Goal: Complete application form

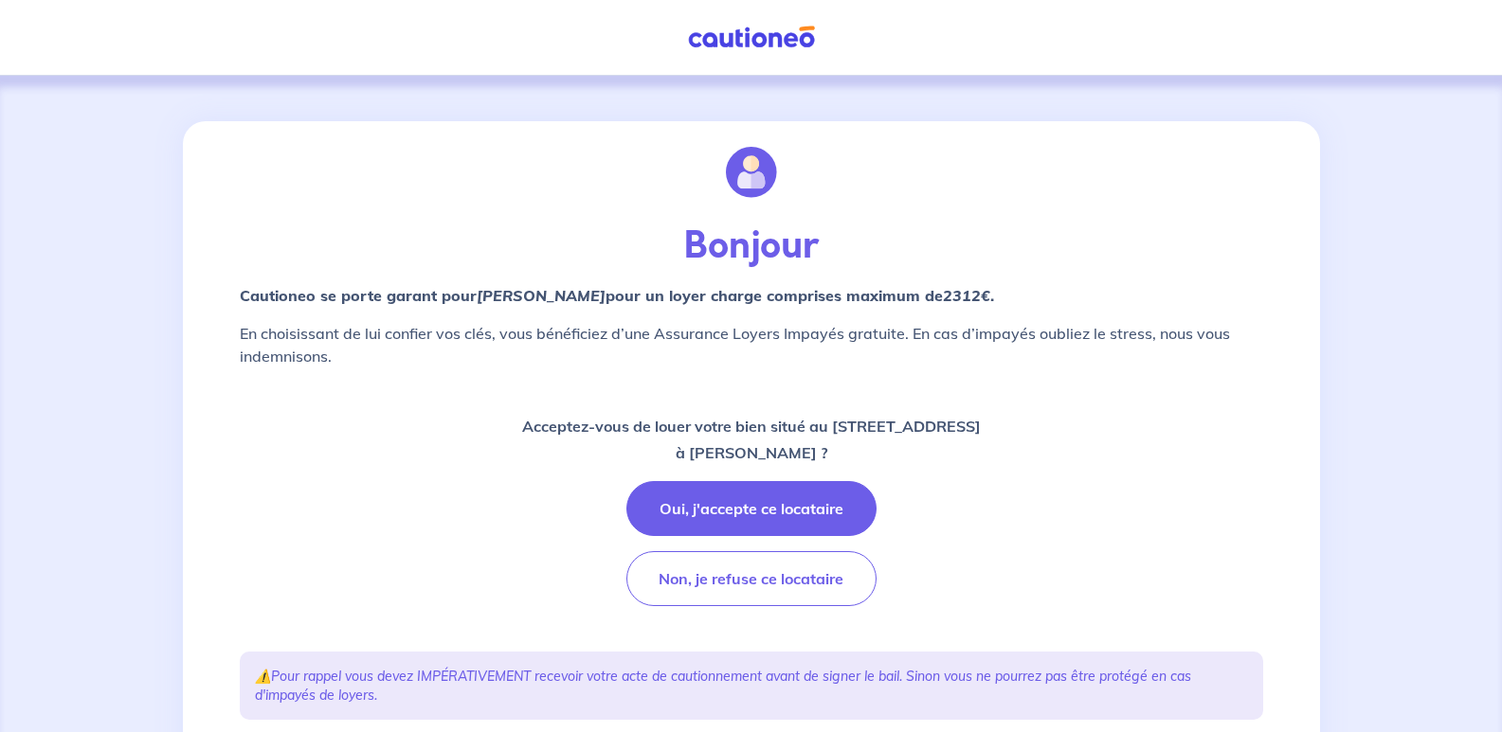
scroll to position [189, 0]
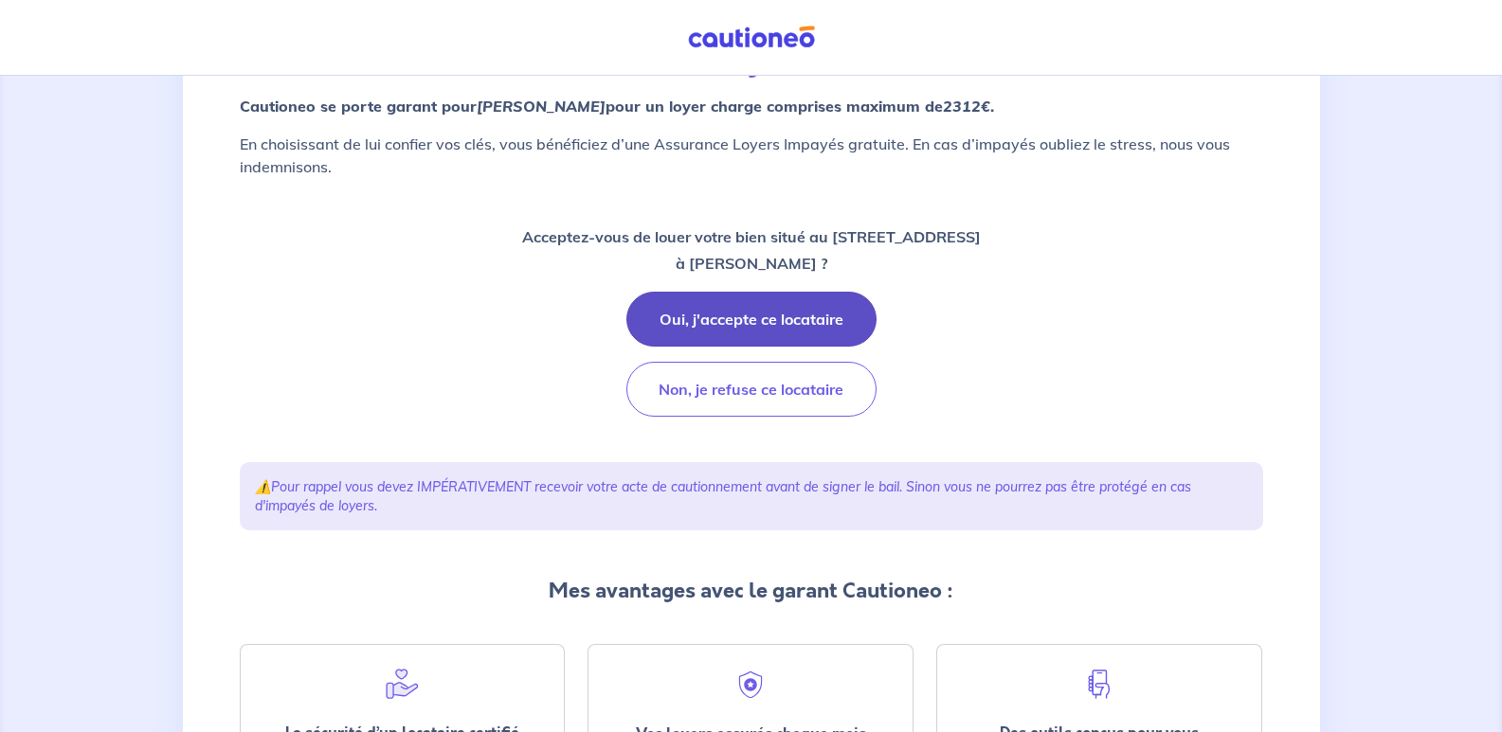
click at [752, 318] on button "Oui, j'accepte ce locataire" at bounding box center [751, 319] width 250 height 55
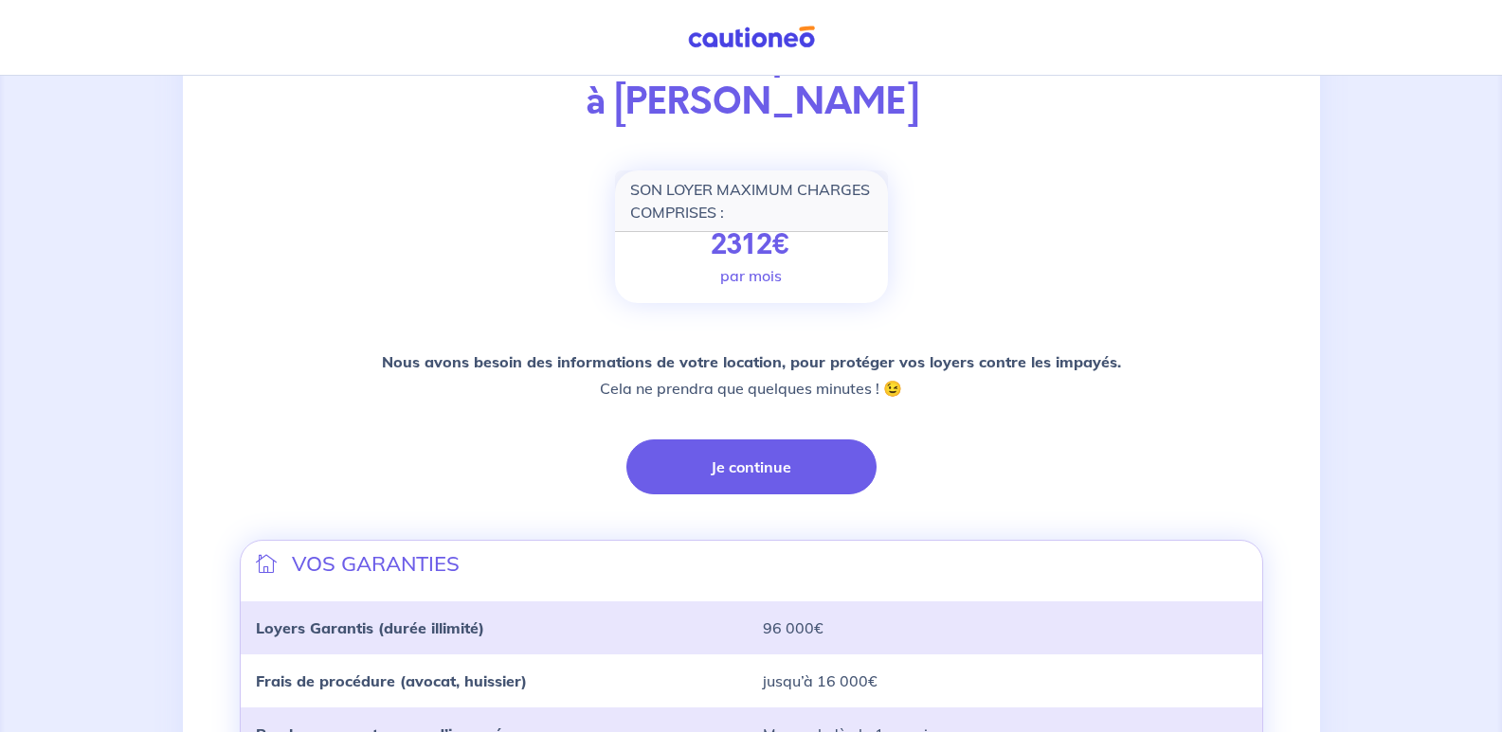
scroll to position [284, 0]
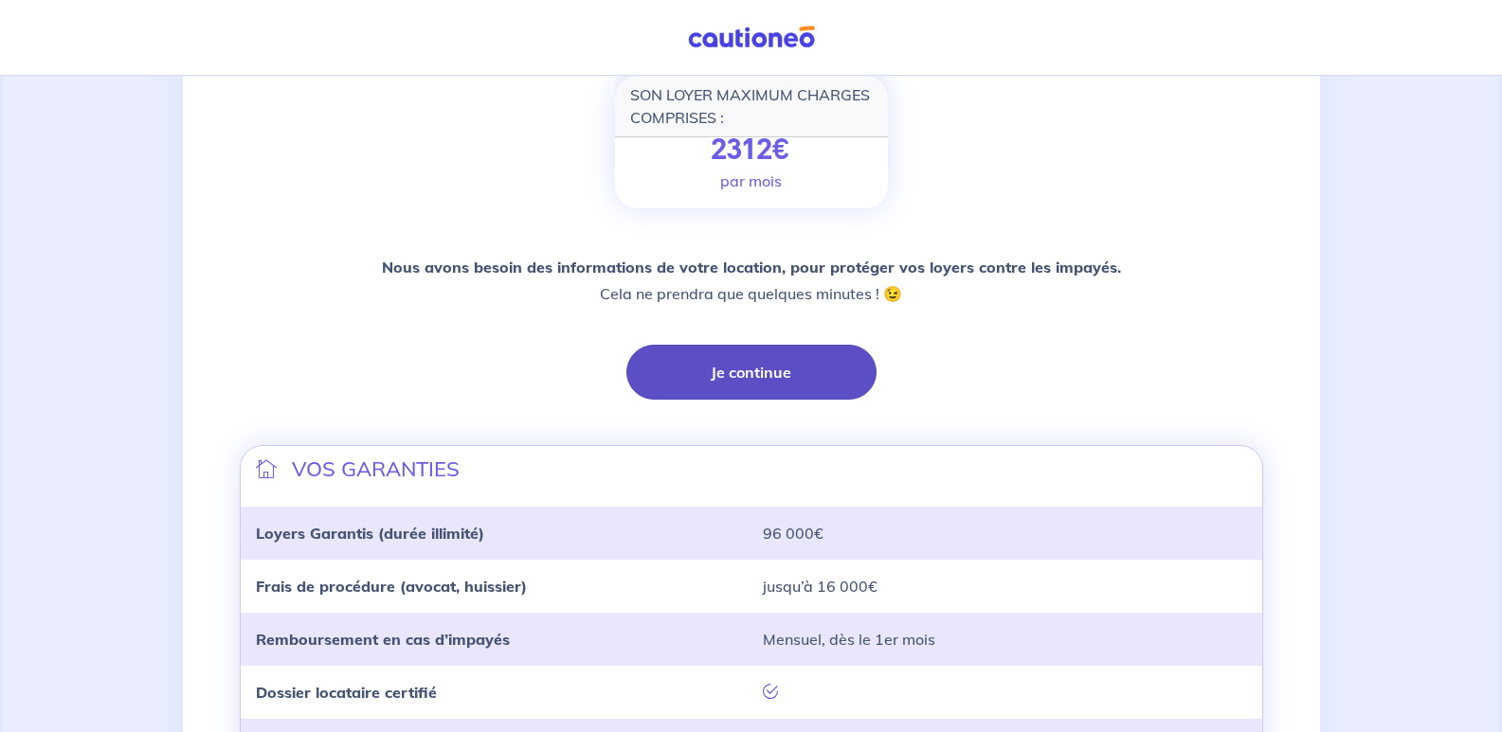
click at [761, 377] on button "Je continue" at bounding box center [751, 372] width 250 height 55
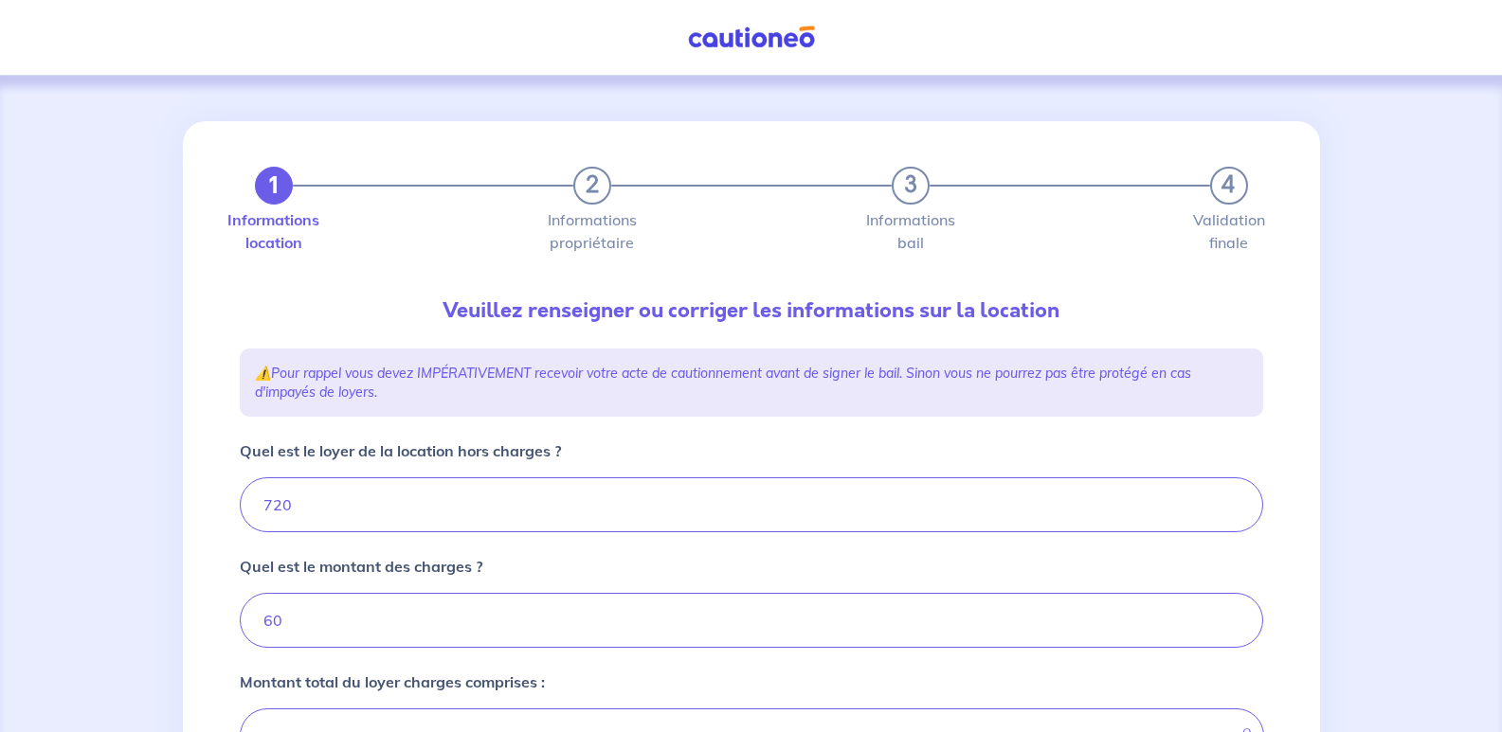
type input "780"
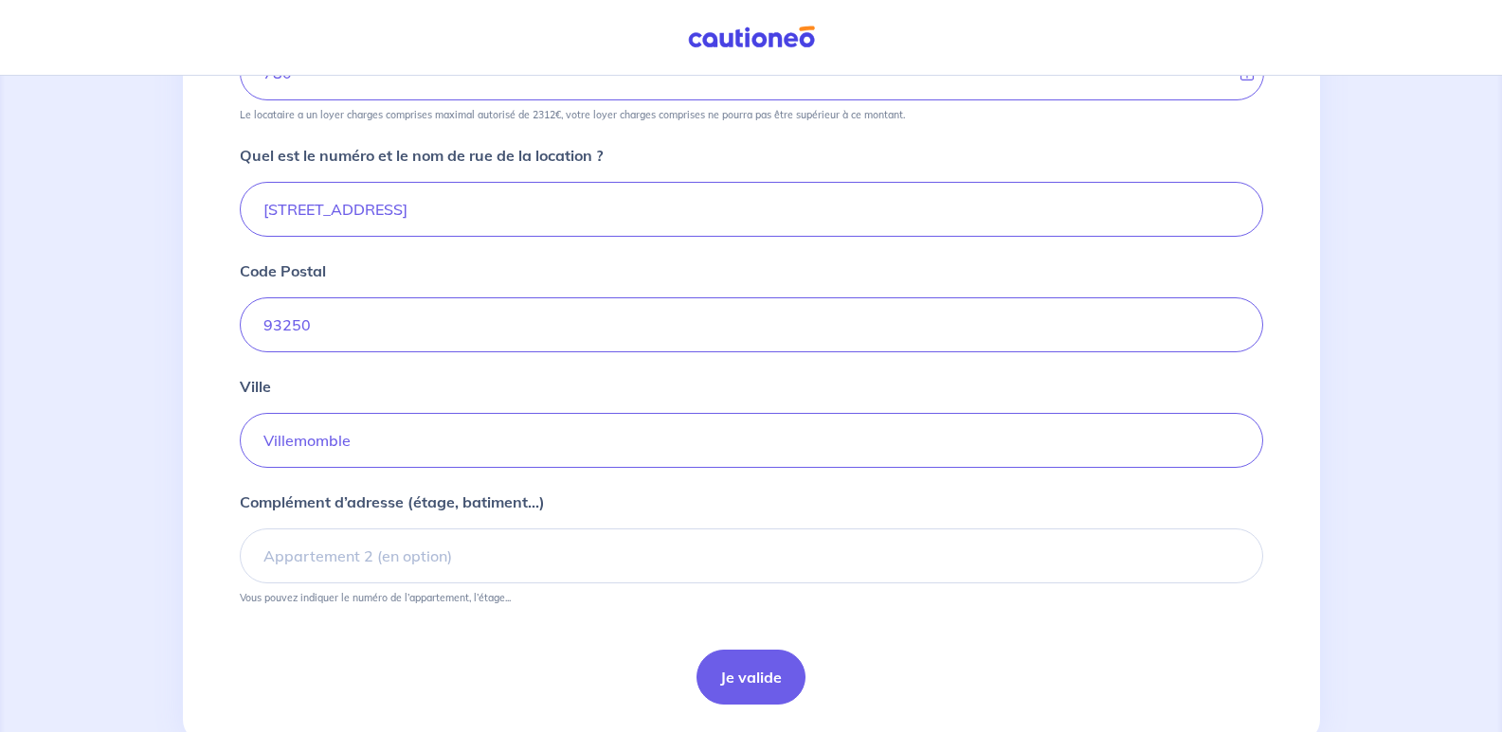
scroll to position [719, 0]
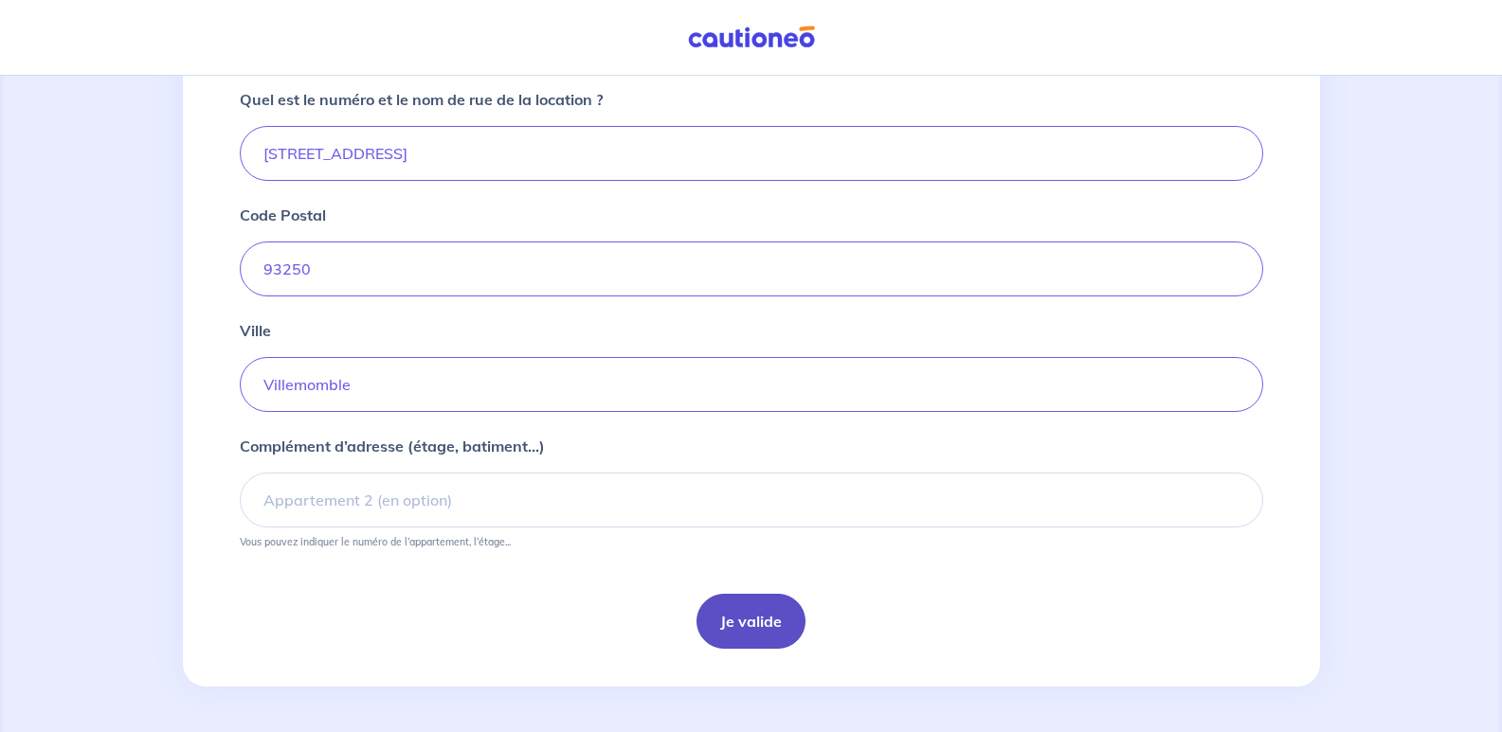
click at [744, 614] on button "Je valide" at bounding box center [750, 621] width 109 height 55
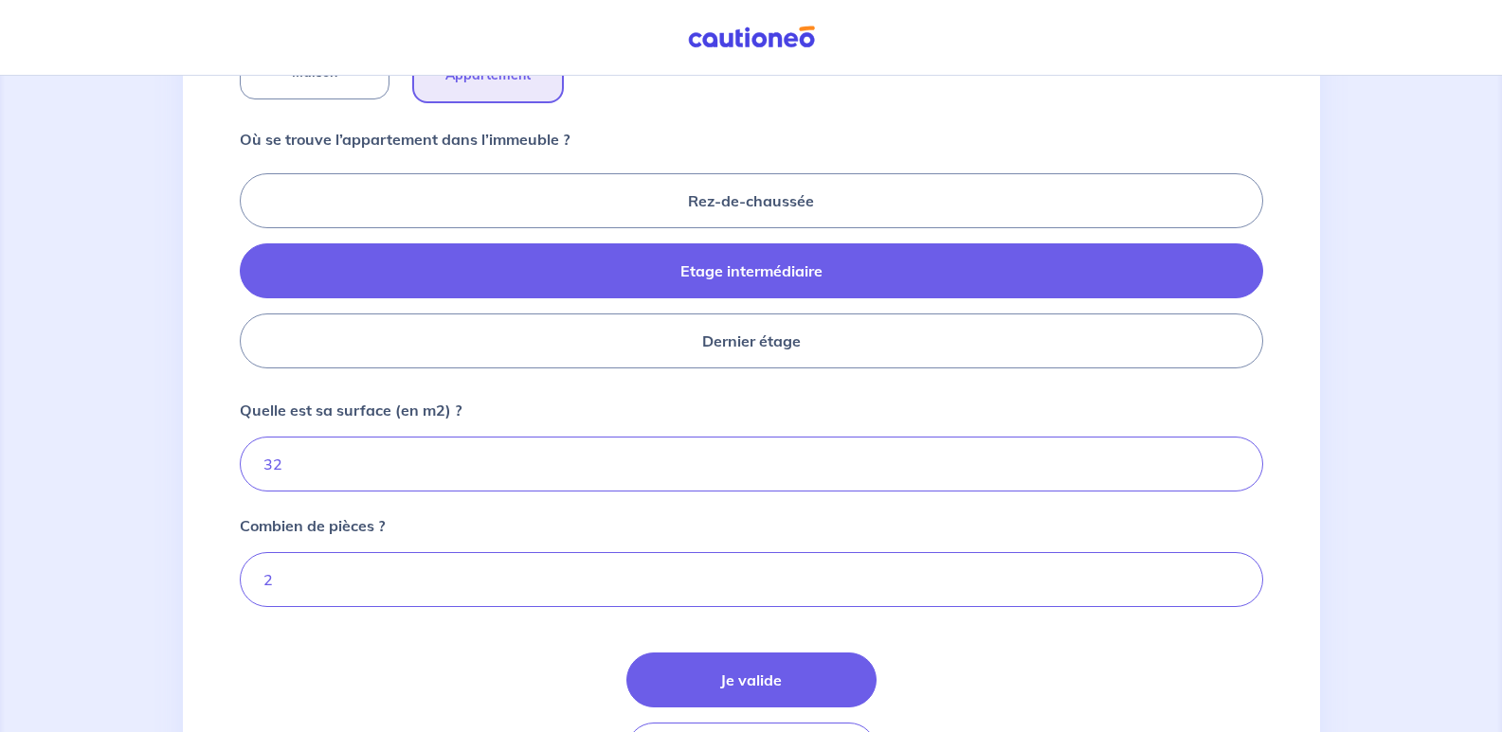
scroll to position [887, 0]
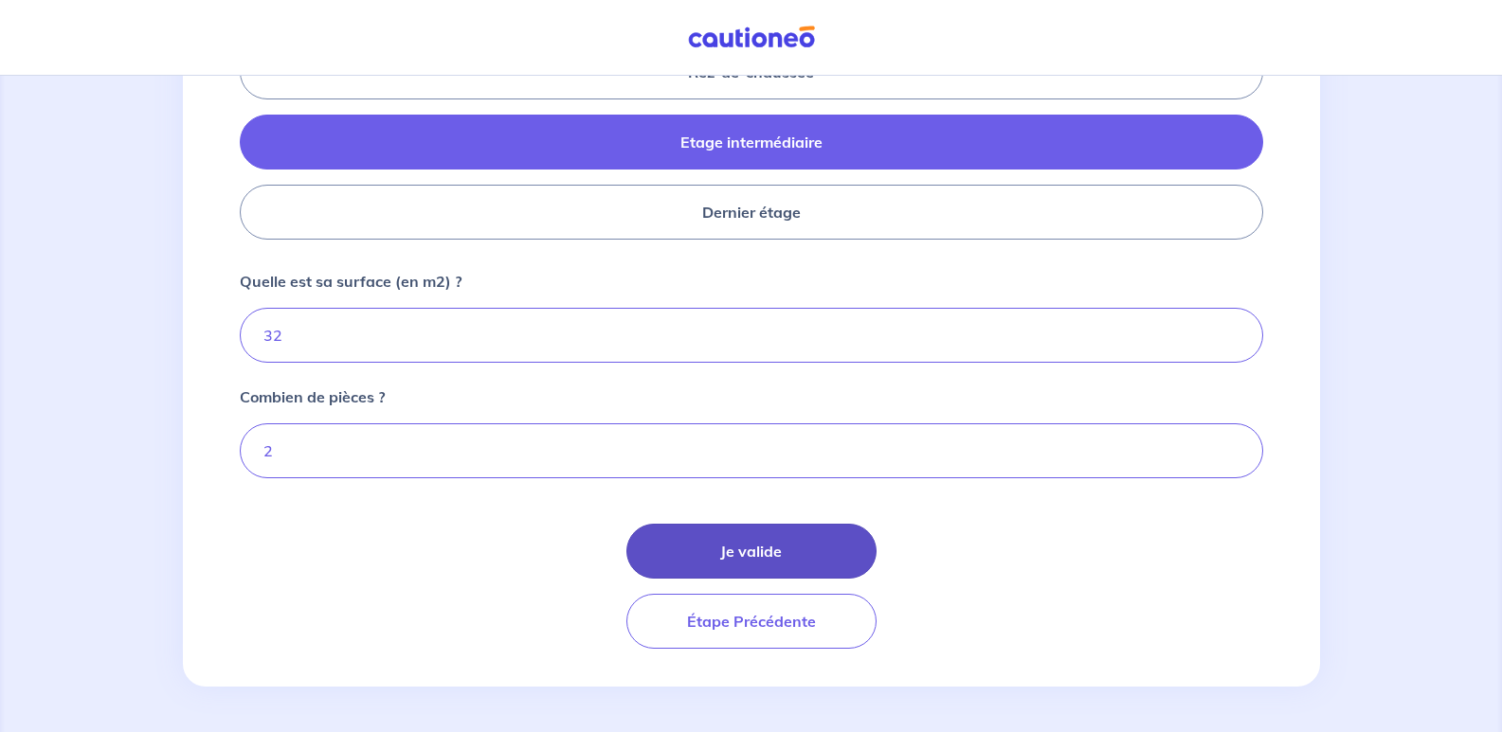
click at [770, 540] on button "Je valide" at bounding box center [751, 551] width 250 height 55
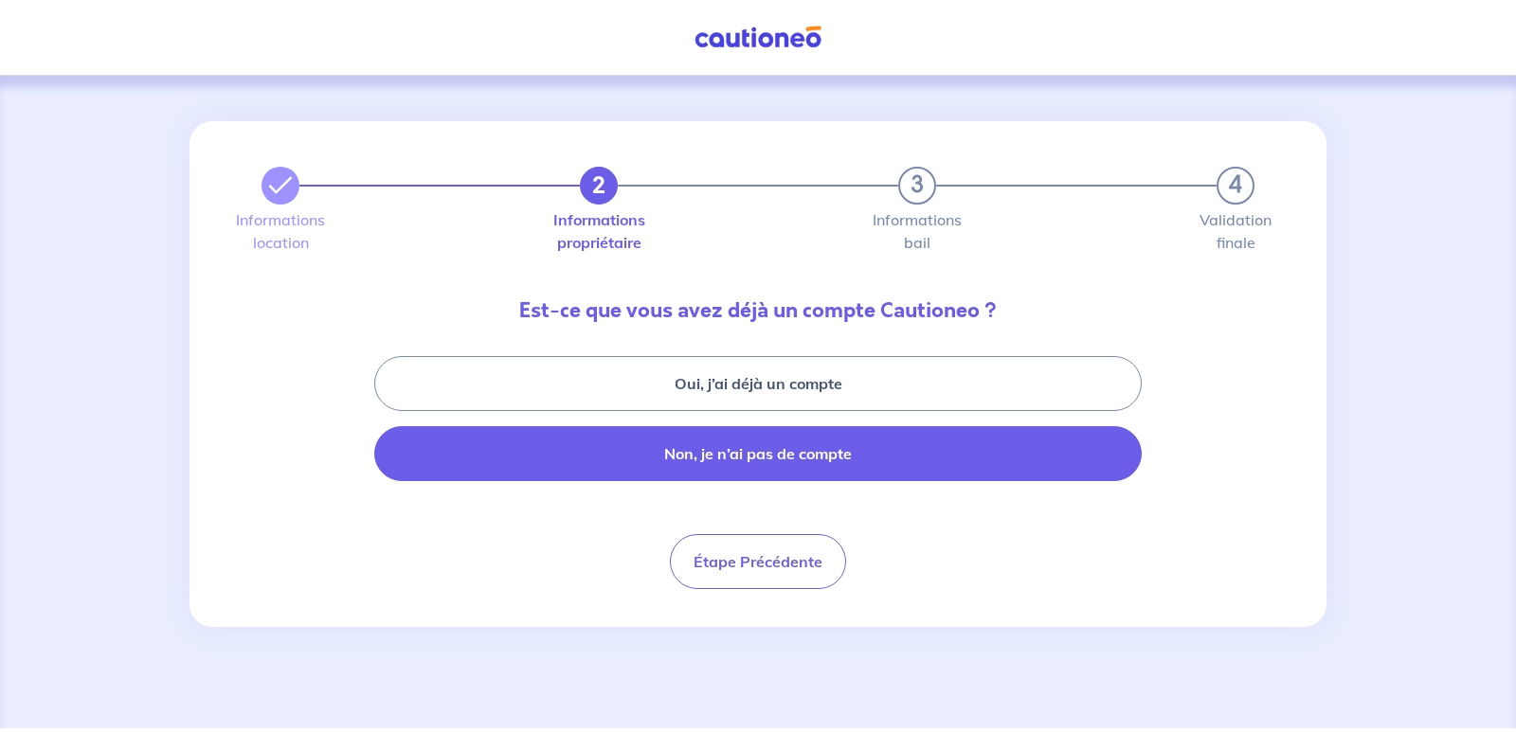
click at [782, 451] on button "Non, je n’ai pas de compte" at bounding box center [757, 453] width 767 height 55
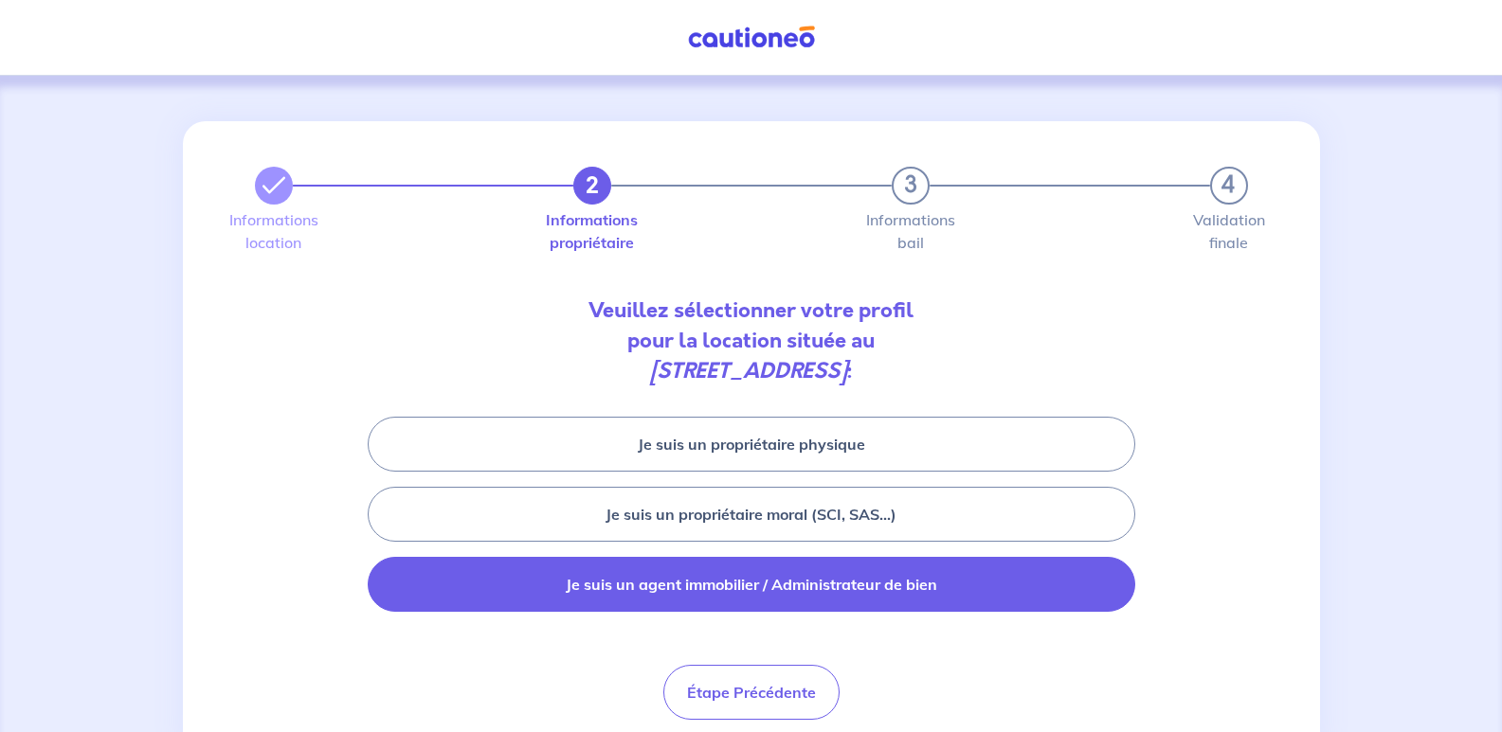
click at [898, 585] on button "Je suis un agent immobilier / Administrateur de bien" at bounding box center [751, 584] width 767 height 55
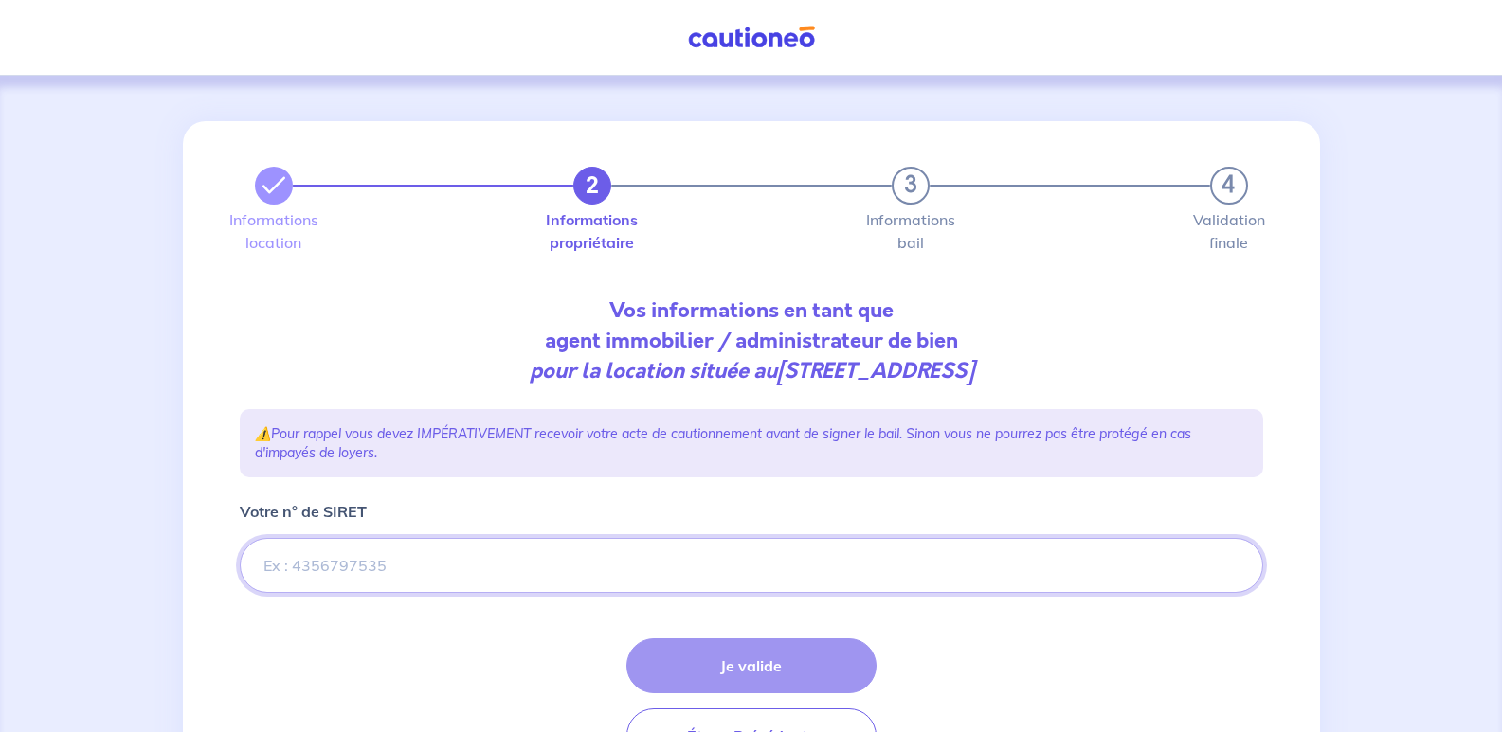
click at [275, 568] on input "Votre n° de SIRET" at bounding box center [751, 565] width 1023 height 55
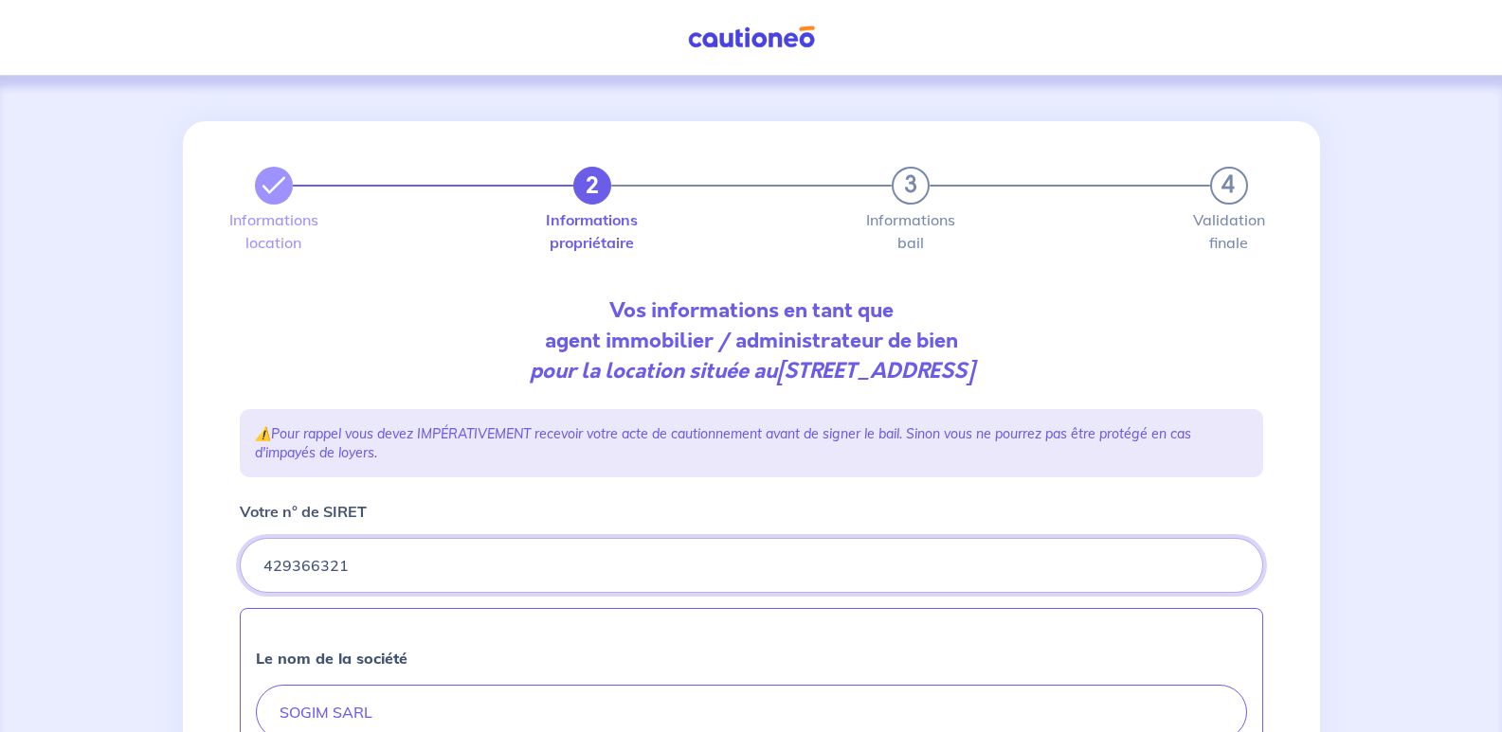
type input "429366321"
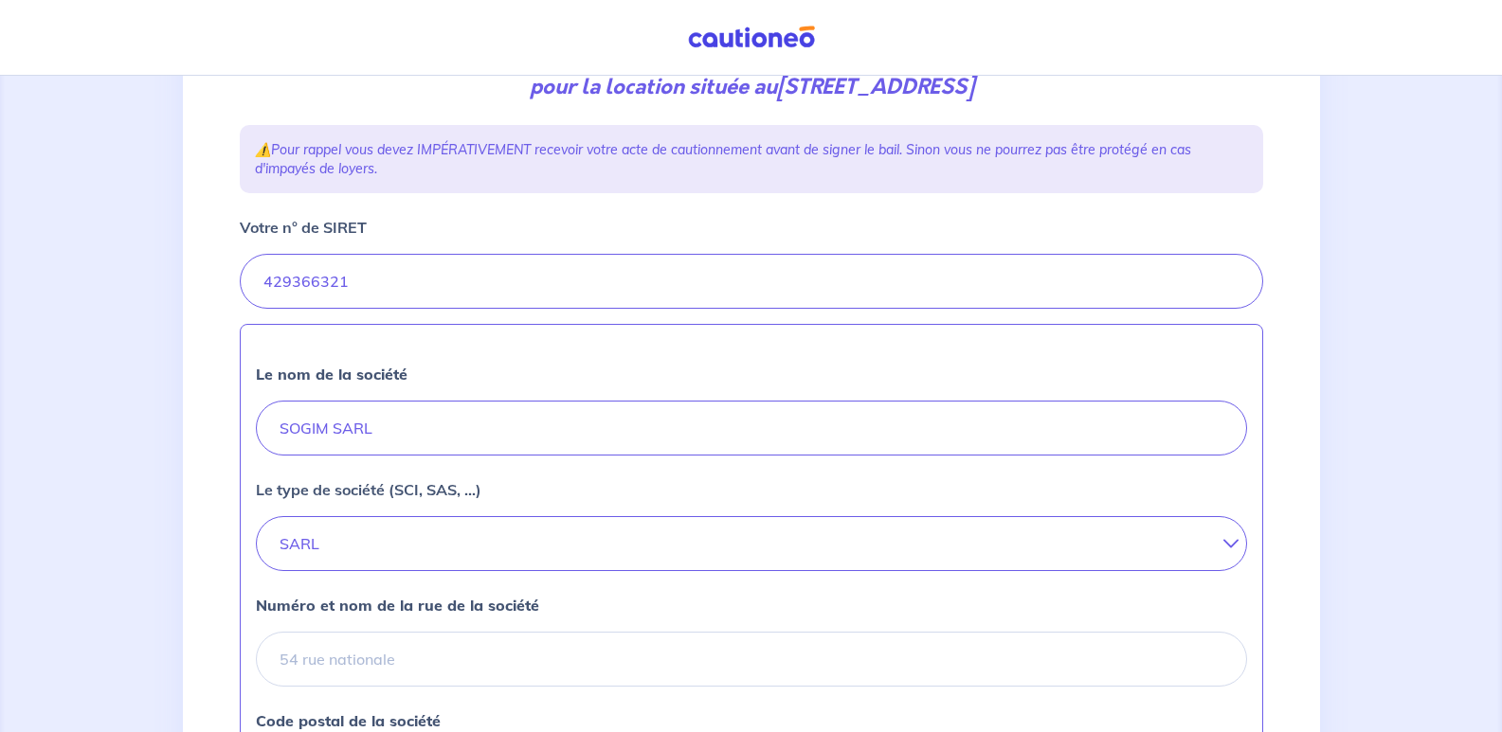
scroll to position [474, 0]
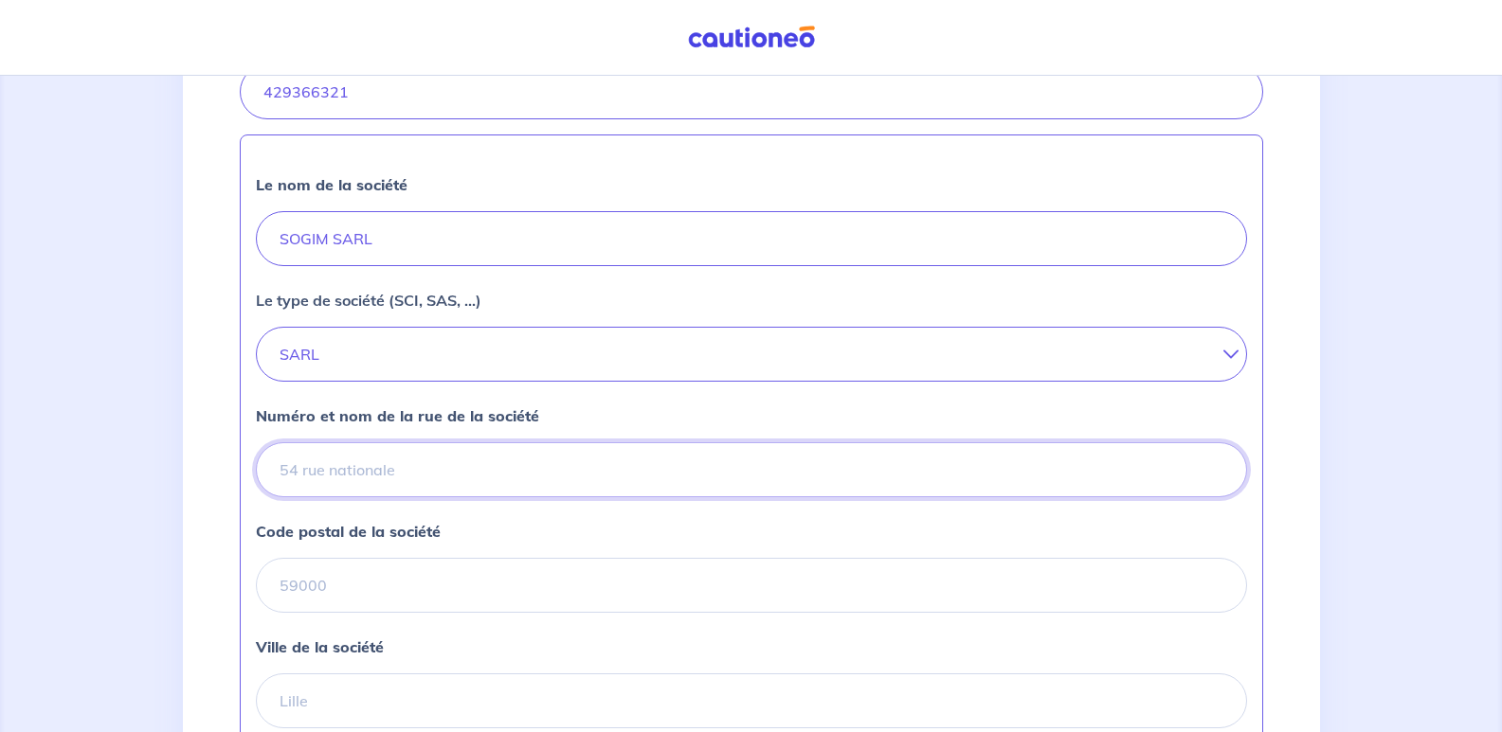
click at [431, 473] on input "Numéro et nom de la rue de la société" at bounding box center [751, 469] width 991 height 55
type input "[STREET_ADDRESS]"
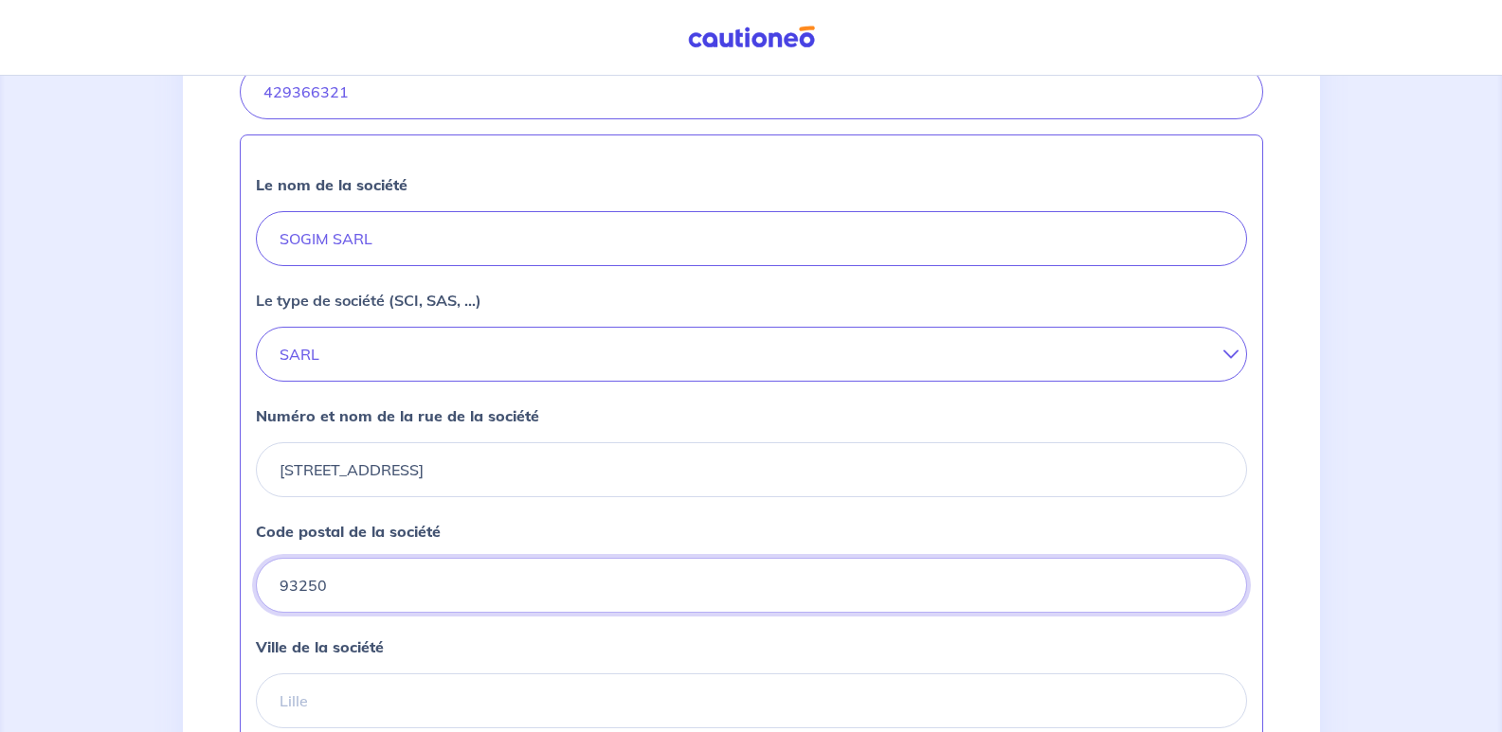
type input "93250"
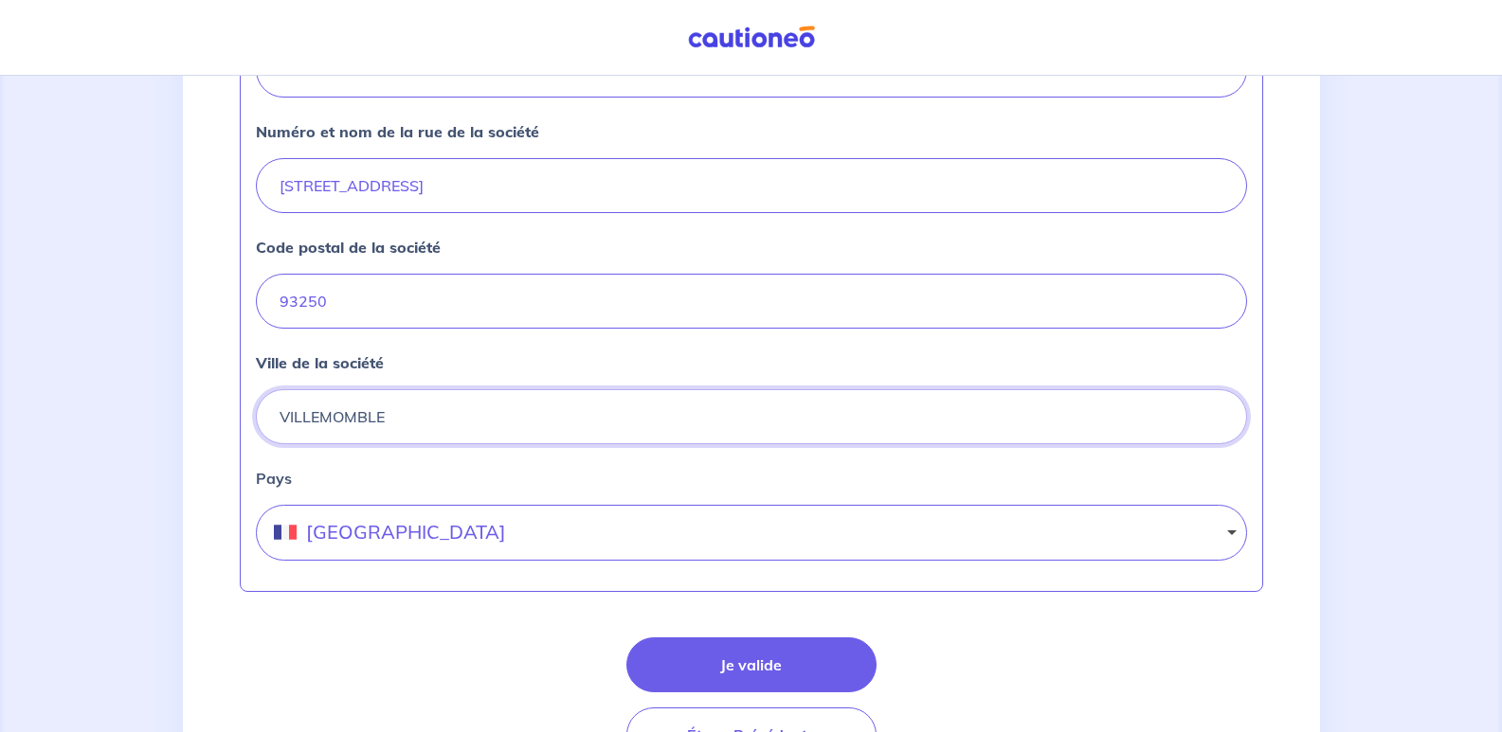
scroll to position [853, 0]
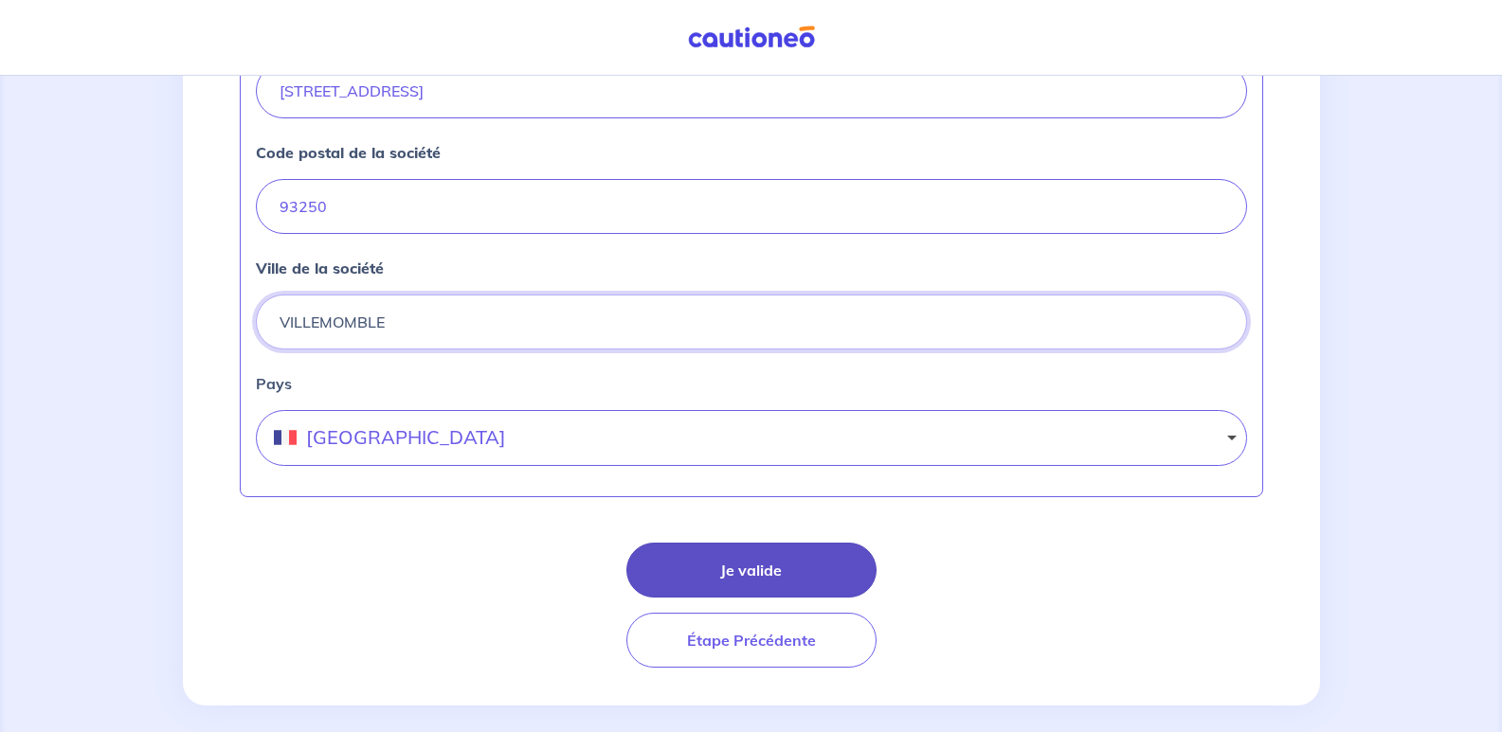
type input "VILLEMOMBLE"
click at [760, 567] on button "Je valide" at bounding box center [751, 570] width 250 height 55
select select "FR"
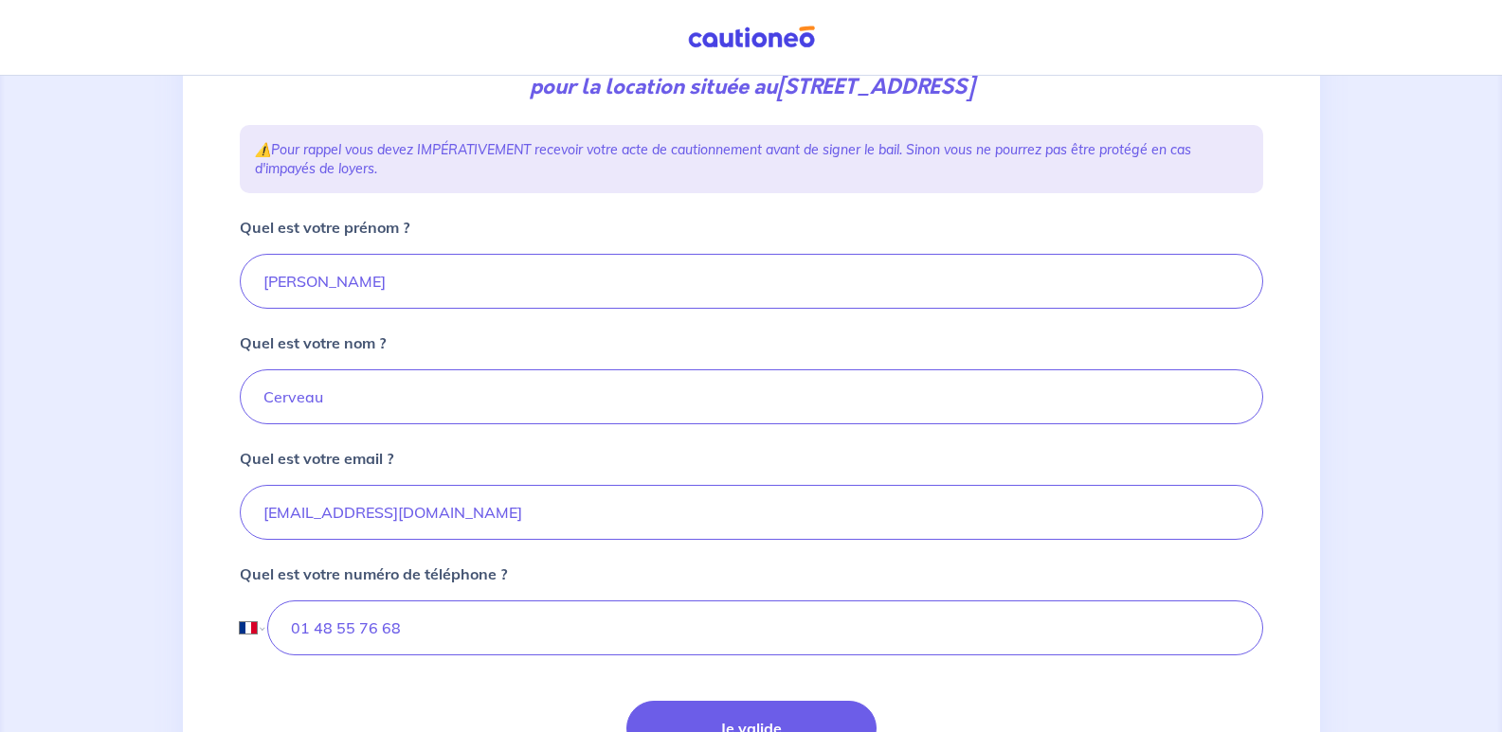
scroll to position [461, 0]
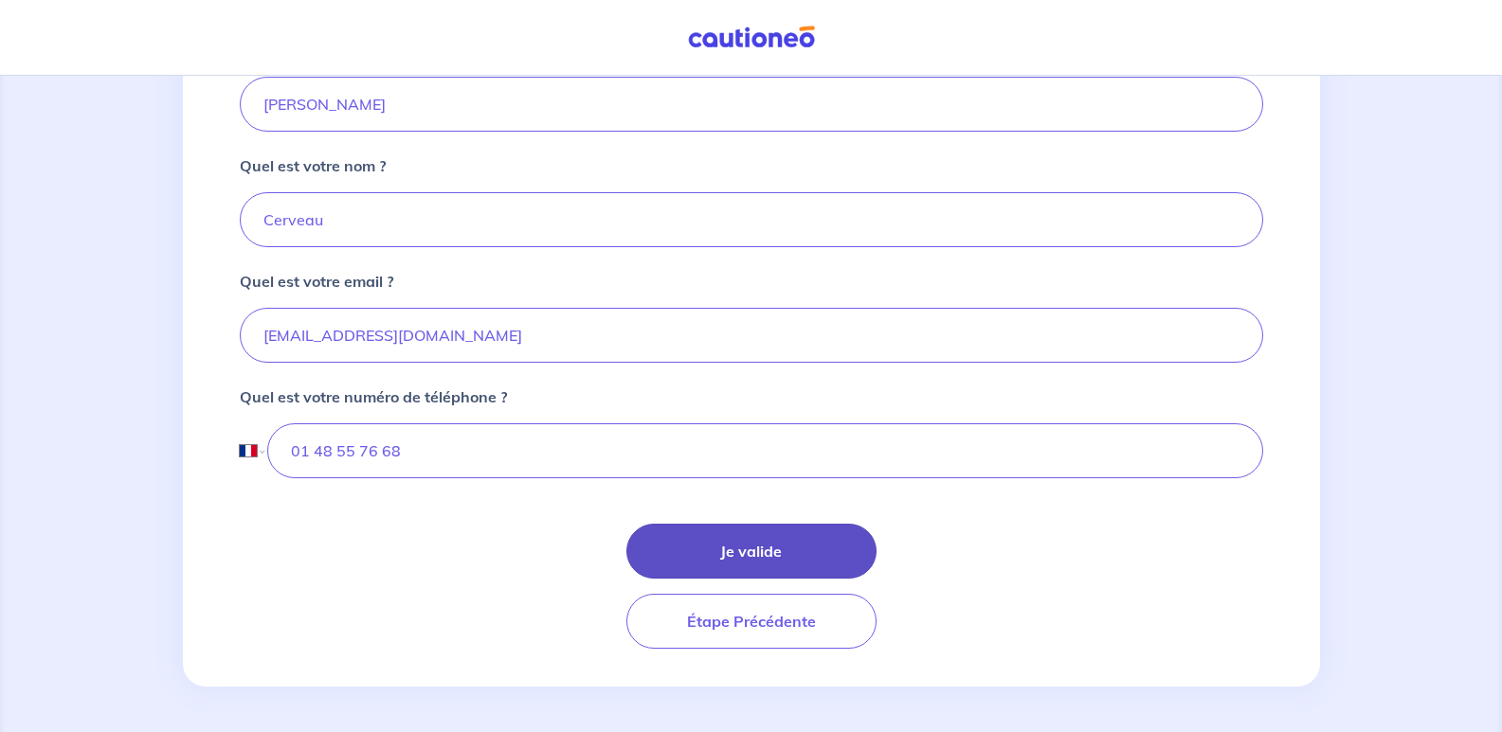
click at [755, 546] on button "Je valide" at bounding box center [751, 551] width 250 height 55
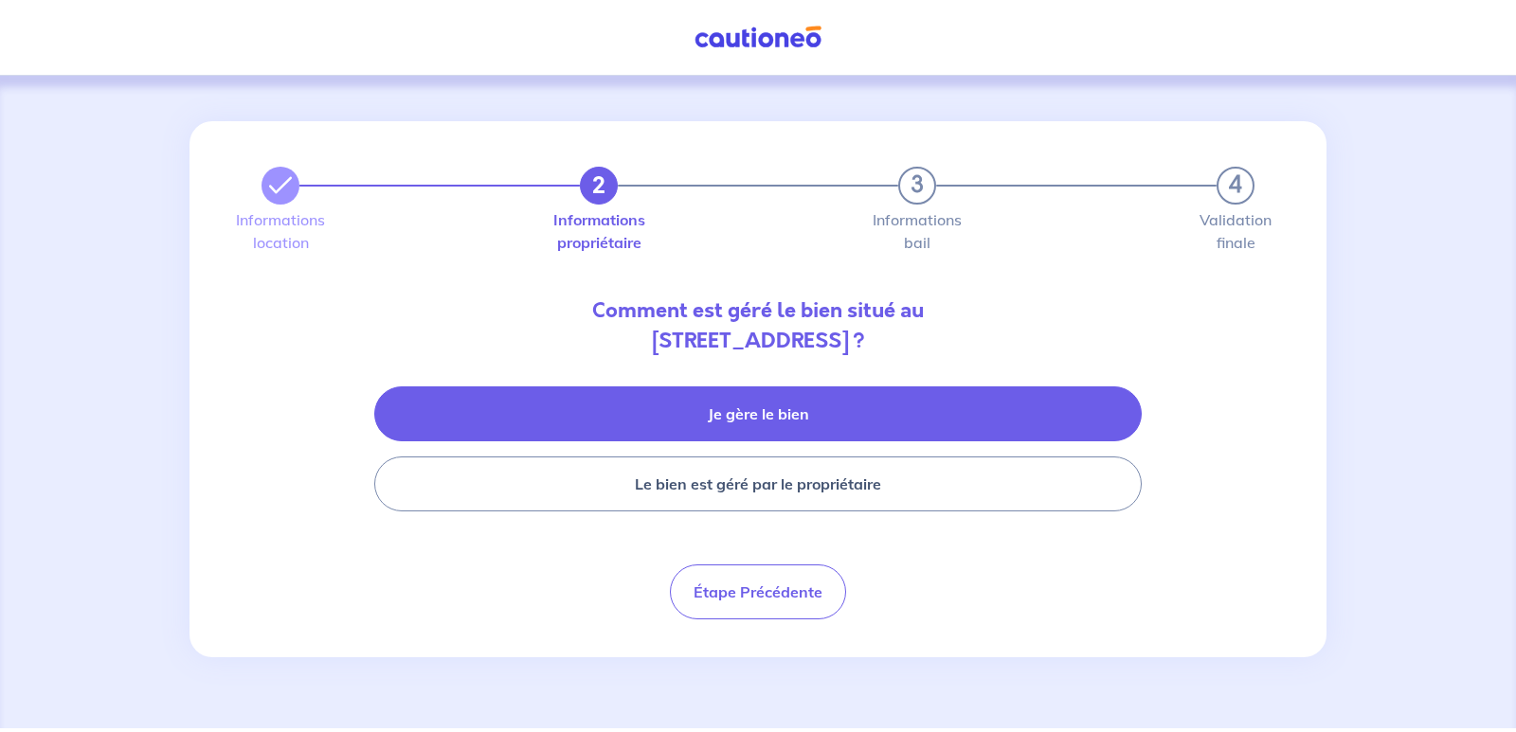
click at [769, 408] on button "Je gère le bien" at bounding box center [757, 414] width 767 height 55
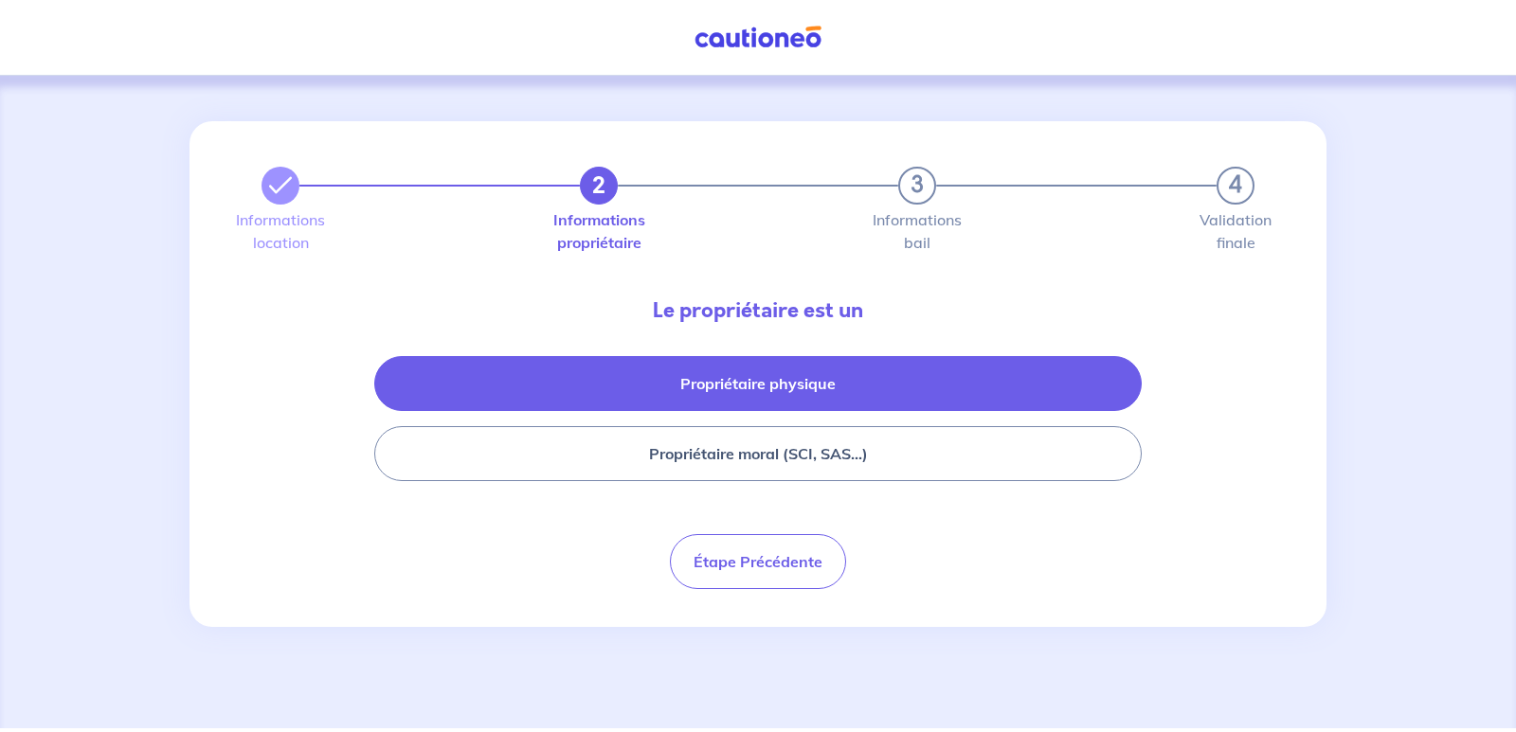
click at [860, 384] on button "Propriétaire physique" at bounding box center [757, 383] width 767 height 55
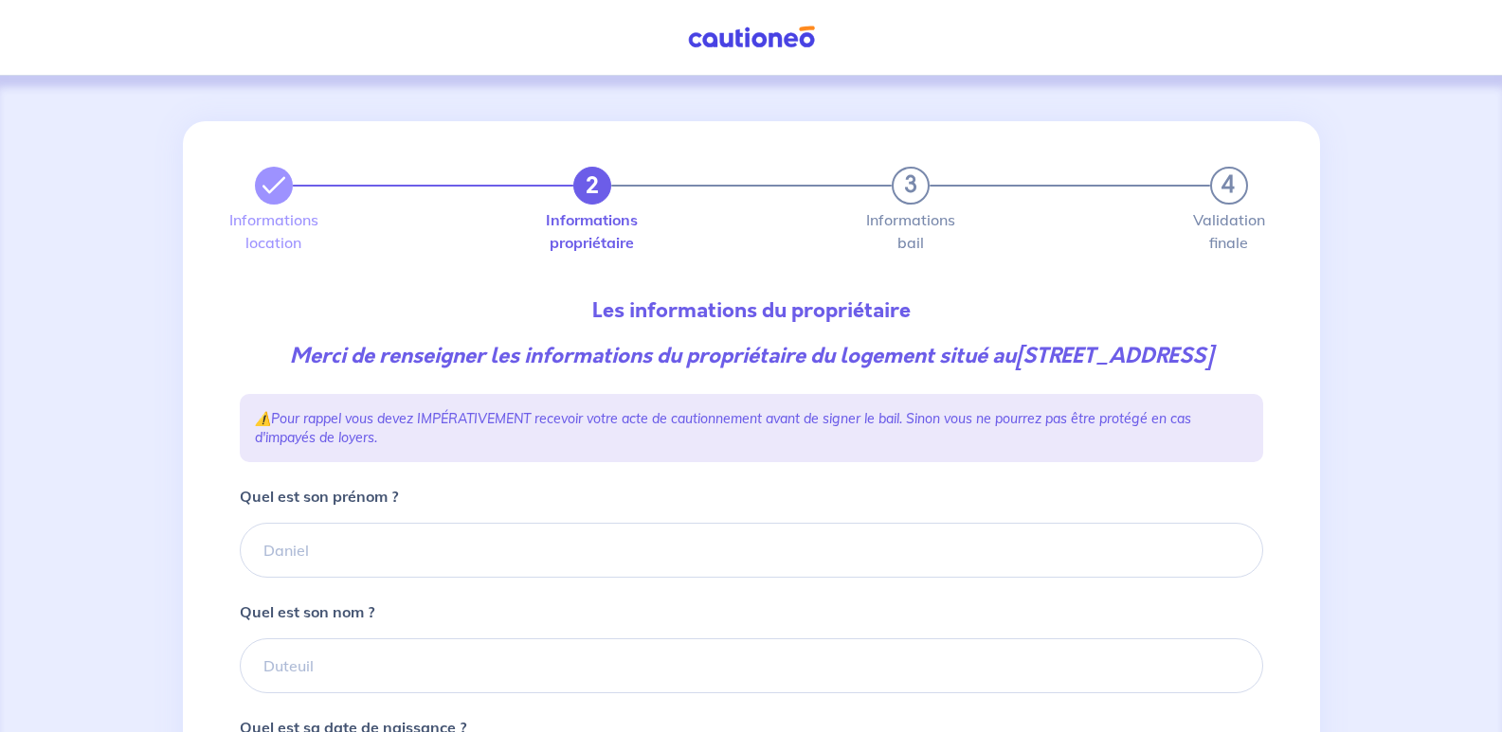
scroll to position [189, 0]
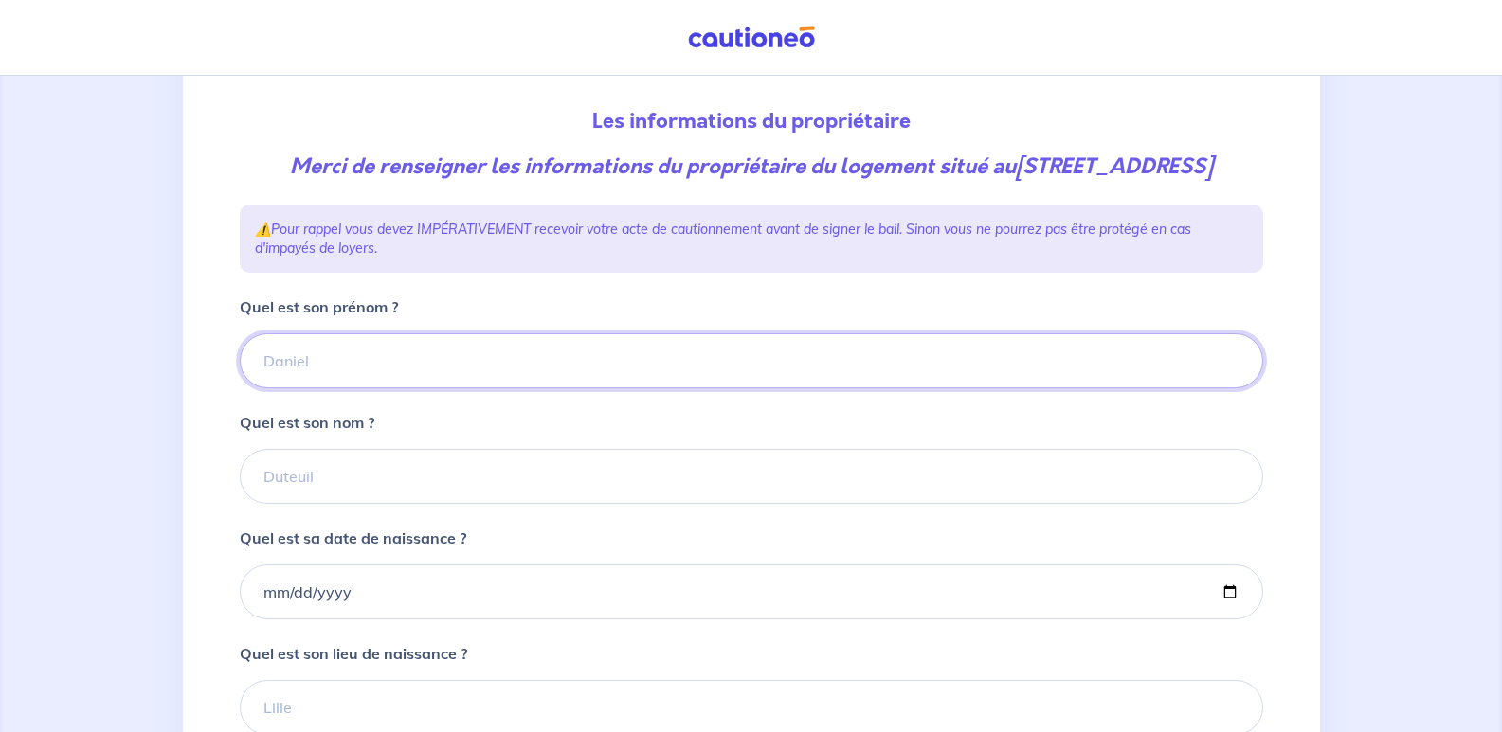
click at [495, 388] on input "Quel est son prénom ?" at bounding box center [751, 360] width 1023 height 55
type input "[PERSON_NAME]"
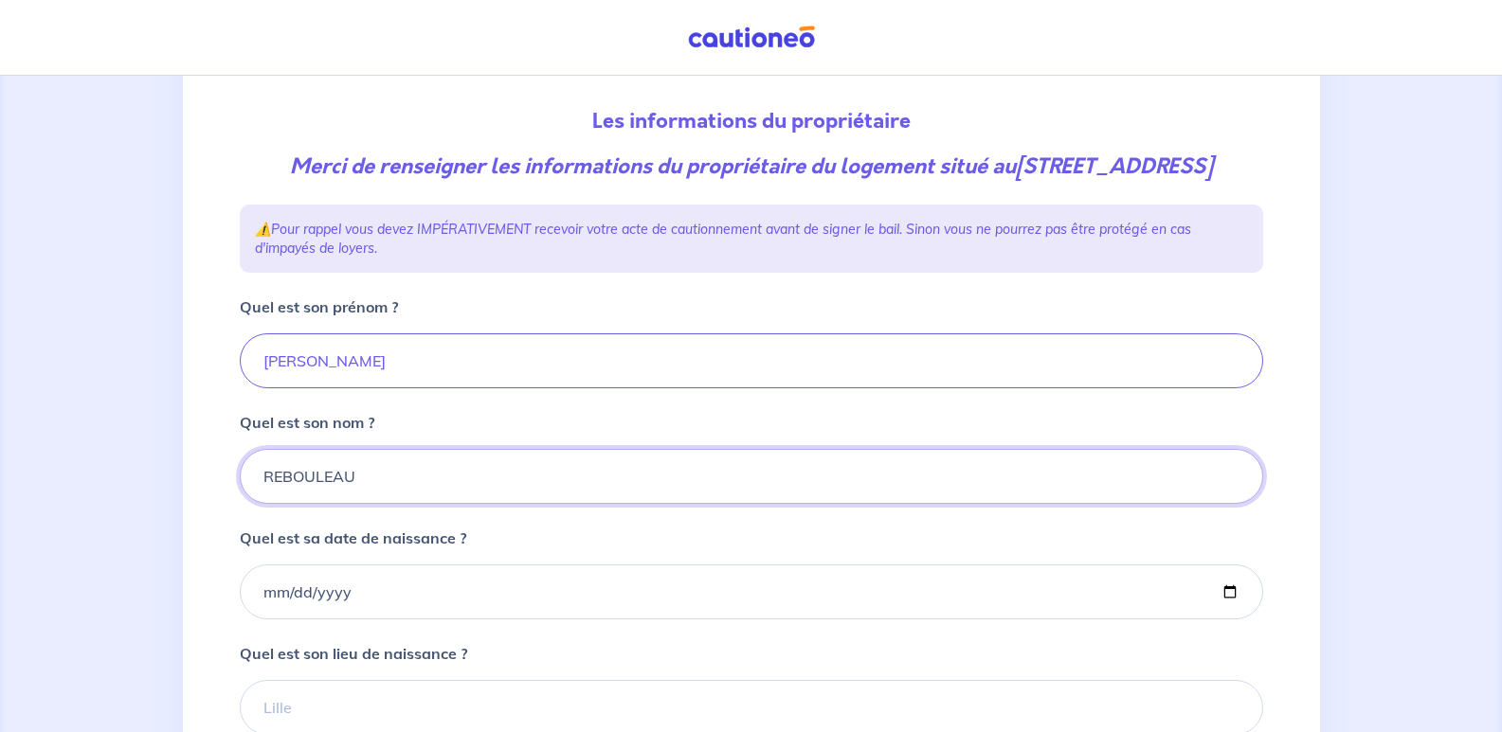
type input "REBOULEAU"
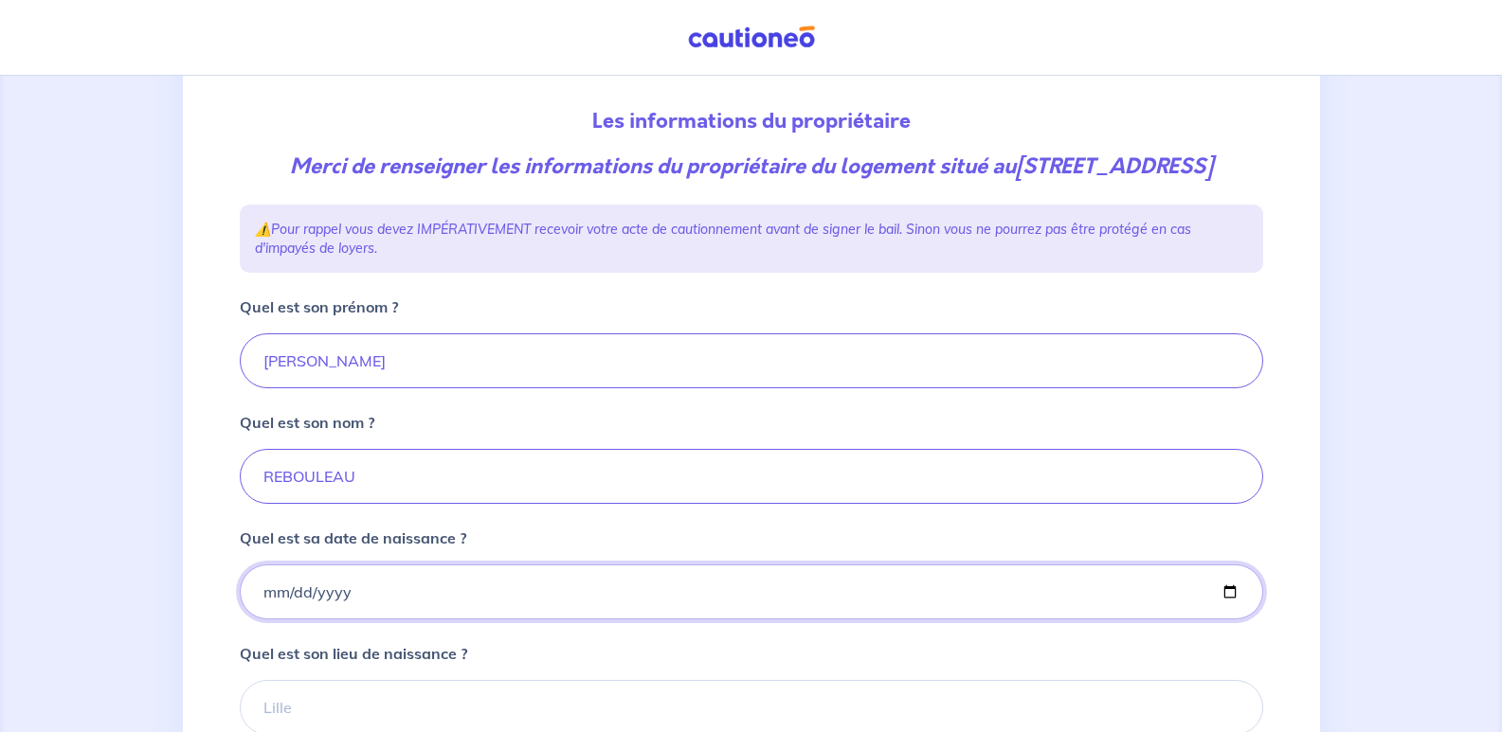
click at [328, 619] on input "Quel est sa date de naissance ?" at bounding box center [751, 592] width 1023 height 55
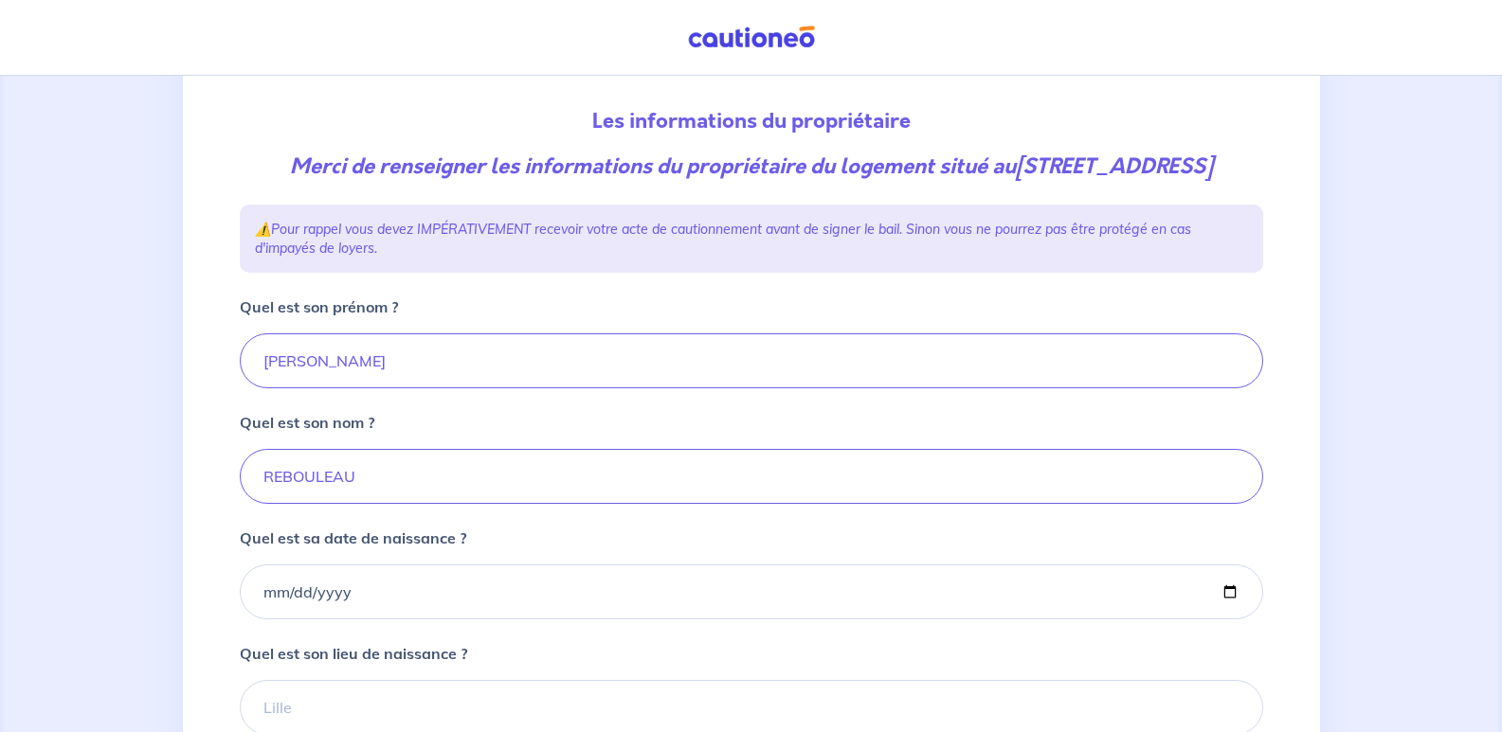
scroll to position [284, 0]
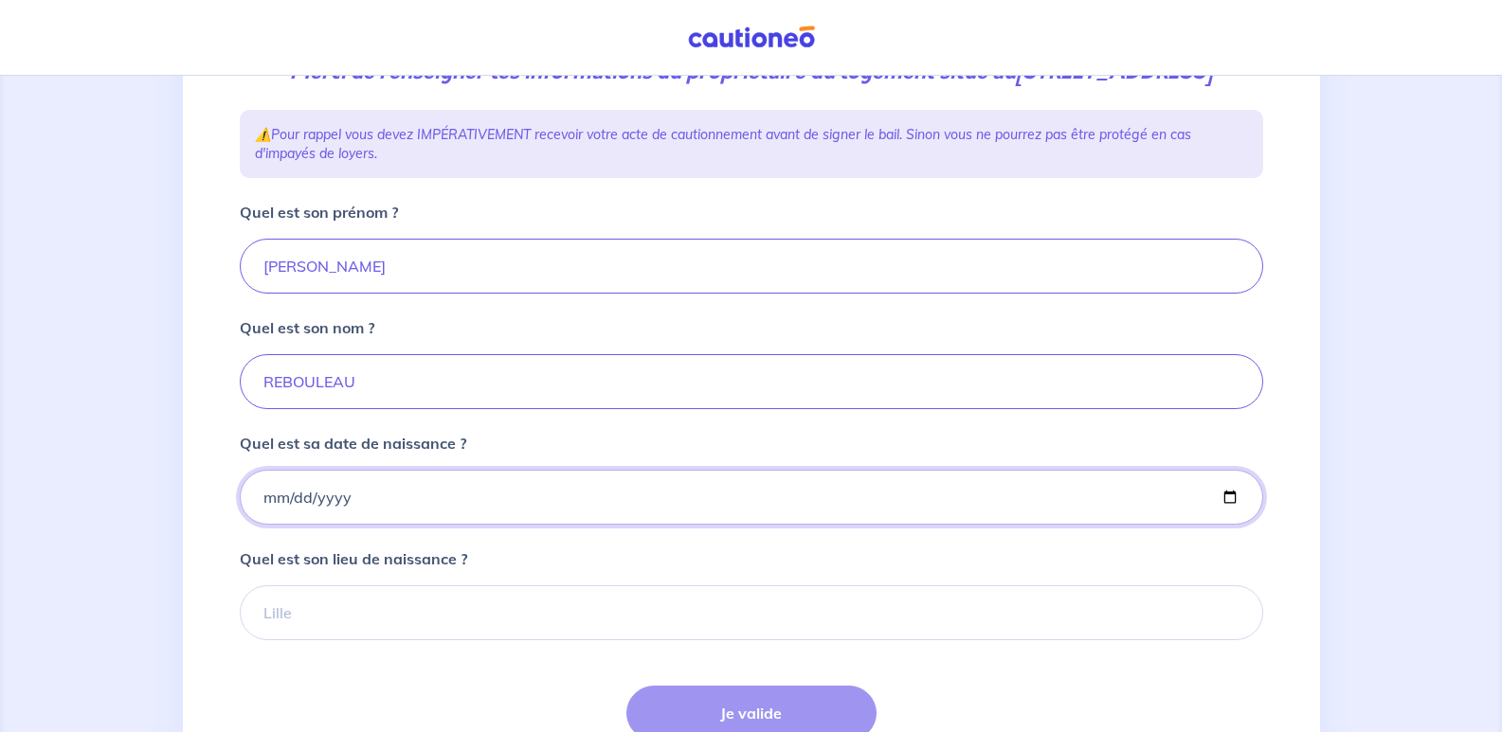
click at [292, 525] on input "Quel est sa date de naissance ?" at bounding box center [751, 497] width 1023 height 55
click at [265, 525] on input "Quel est sa date de naissance ?" at bounding box center [751, 497] width 1023 height 55
drag, startPoint x: 267, startPoint y: 525, endPoint x: 336, endPoint y: 577, distance: 86.6
click at [267, 525] on input "Quel est sa date de naissance ?" at bounding box center [751, 497] width 1023 height 55
type input "[DATE]"
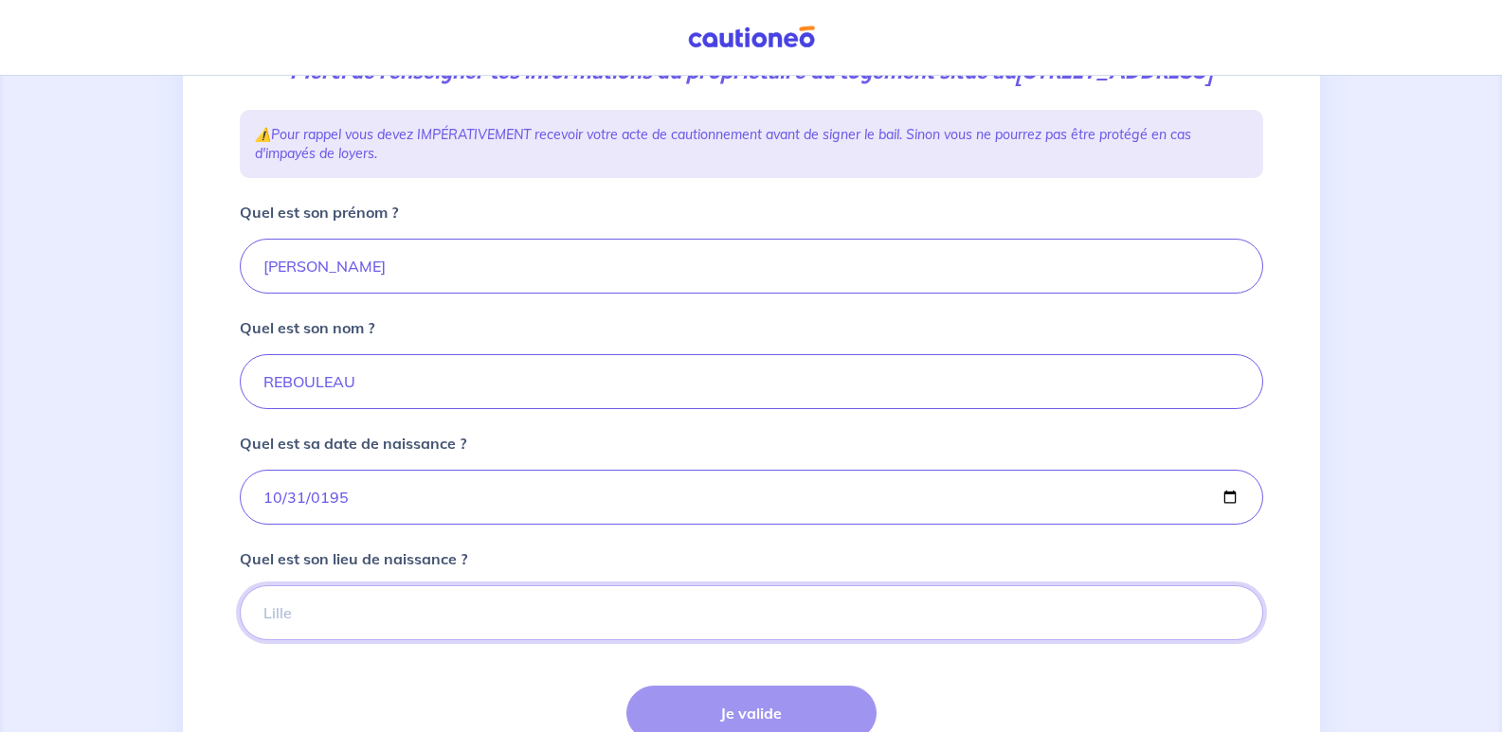
click at [341, 640] on input "Quel est son lieu de naissance ?" at bounding box center [751, 612] width 1023 height 55
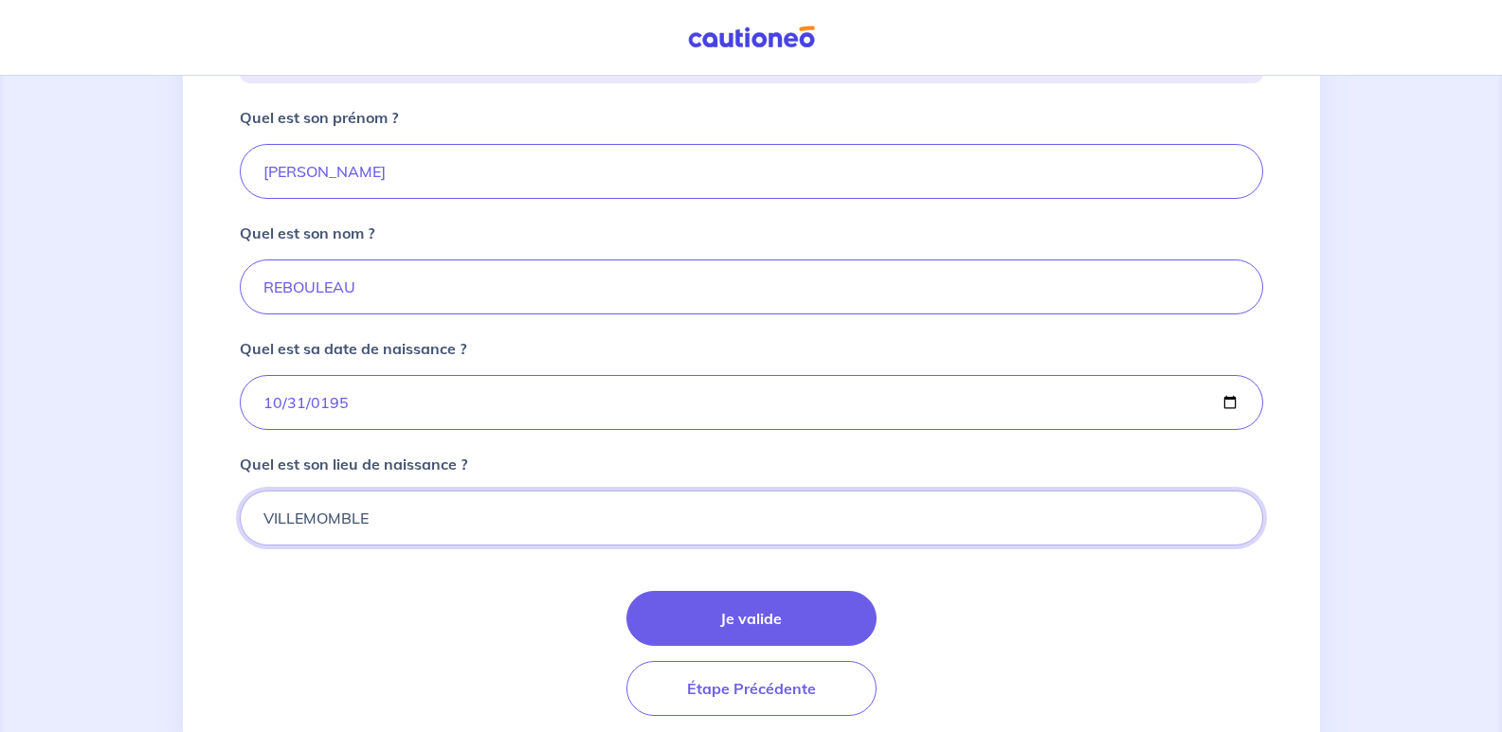
scroll to position [474, 0]
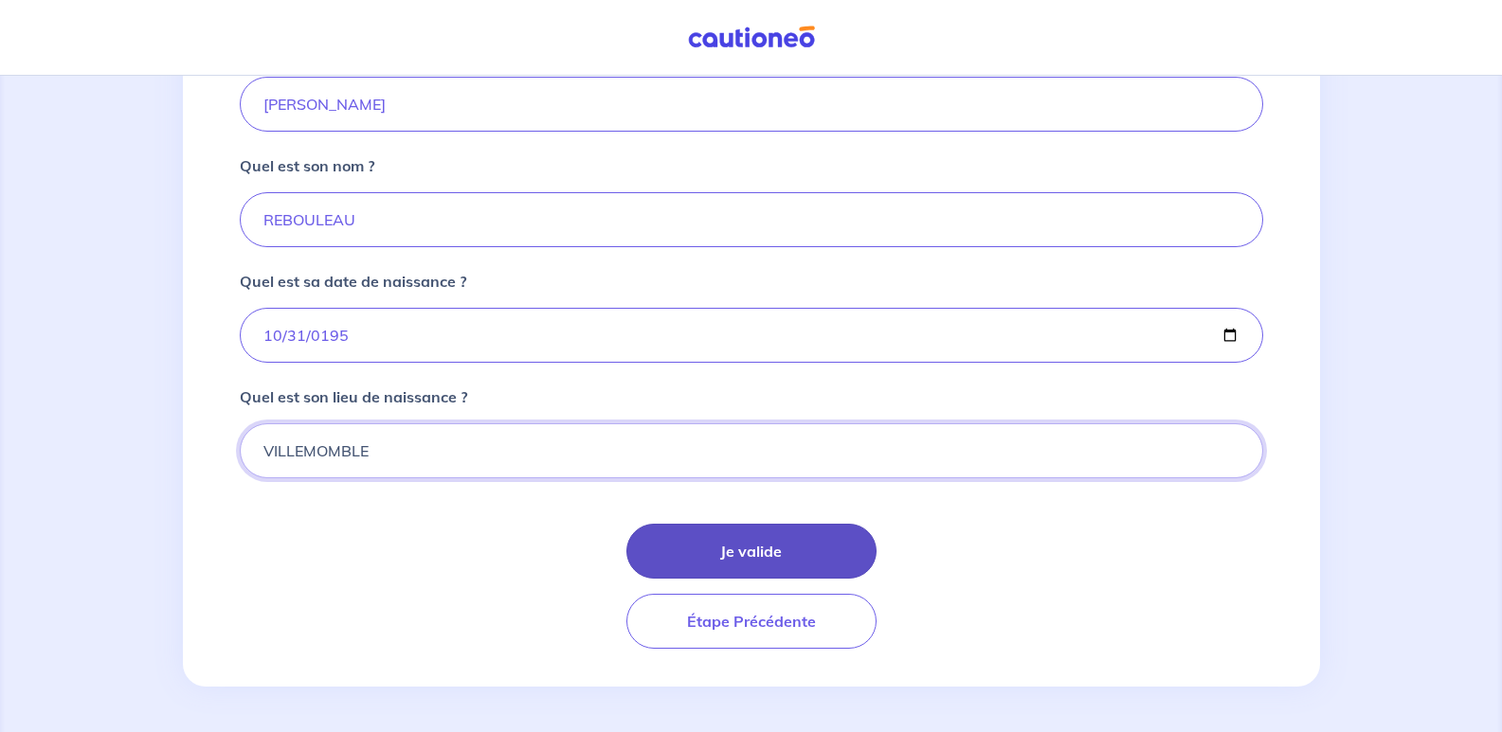
type input "VILLEMOMBLE"
click at [748, 554] on button "Je valide" at bounding box center [751, 551] width 250 height 55
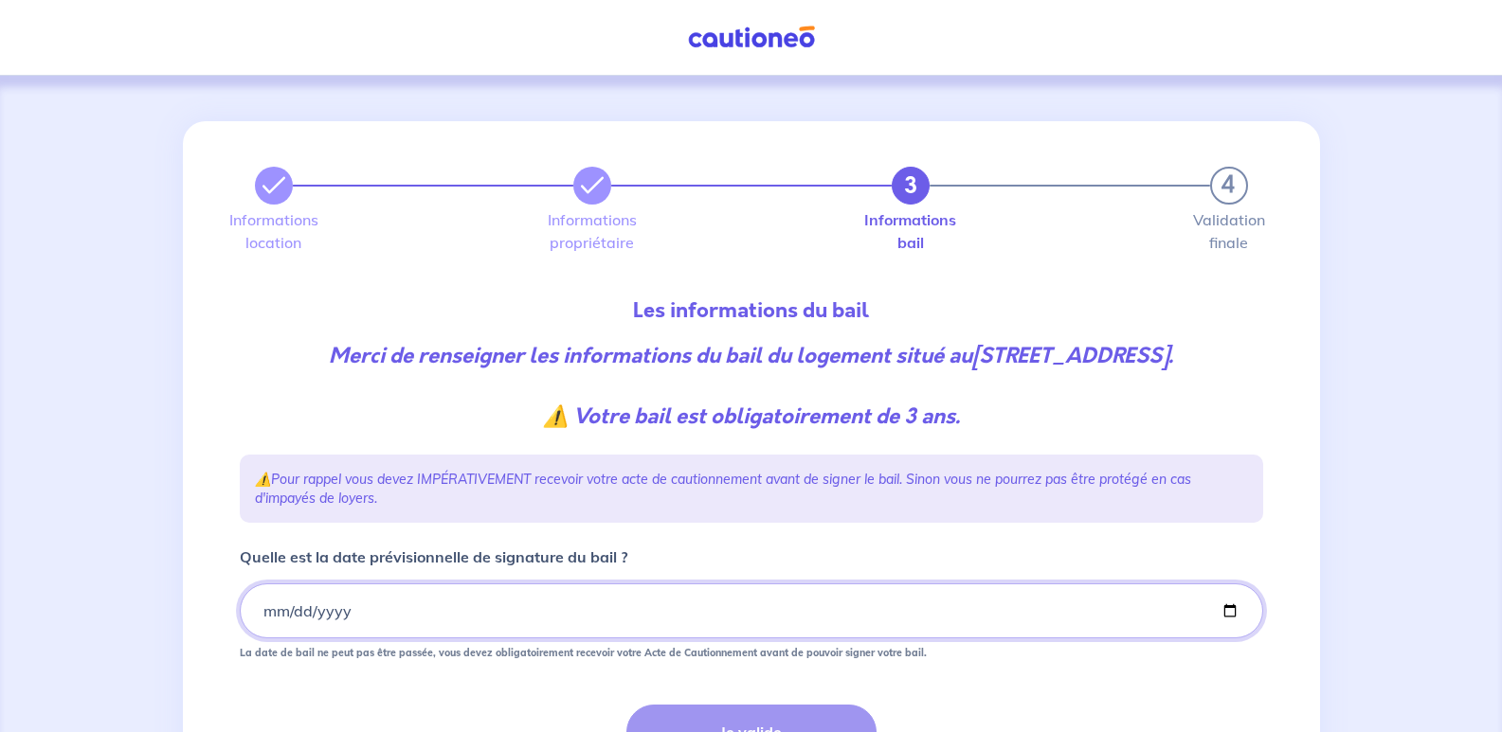
click at [262, 611] on input "Quelle est la date prévisionnelle de signature du bail ?" at bounding box center [751, 611] width 1023 height 55
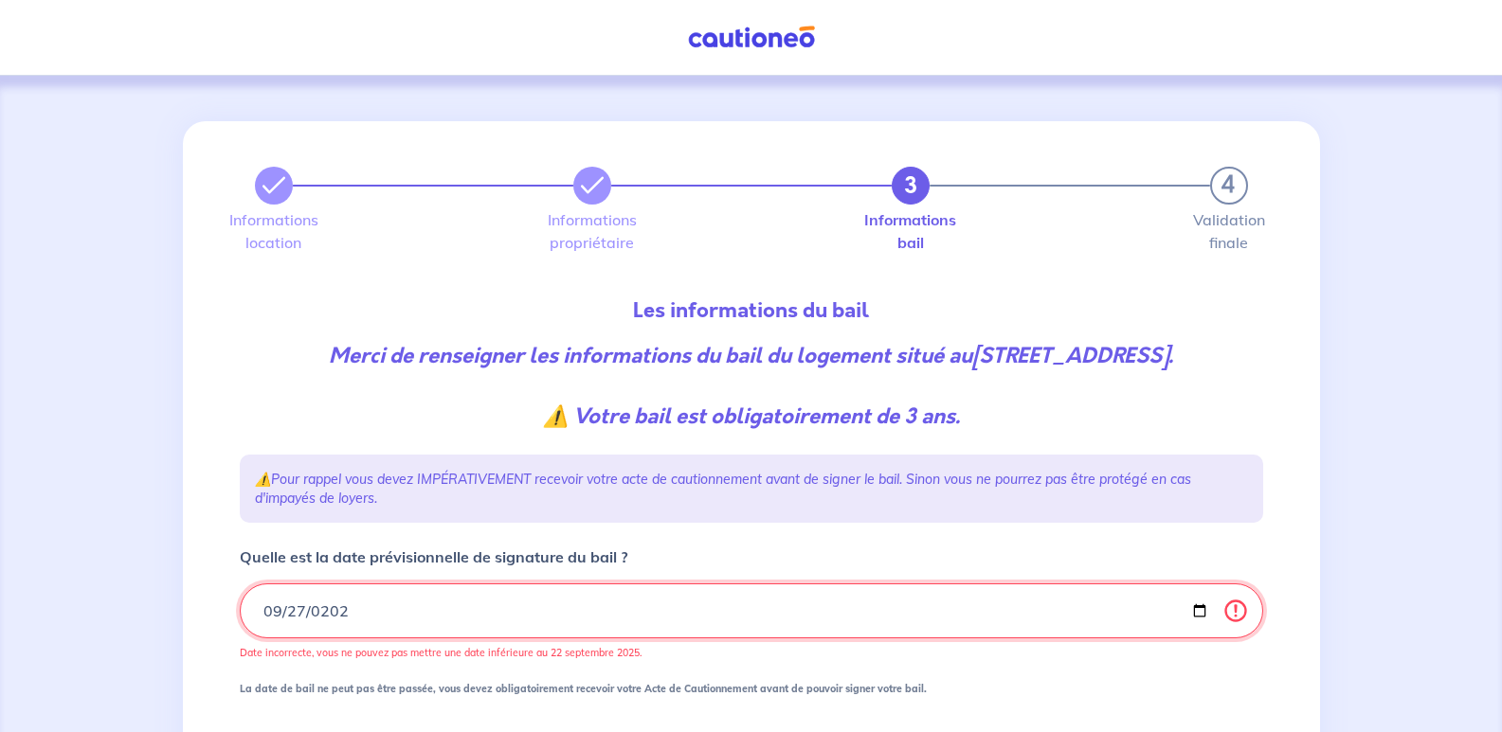
type input "[DATE]"
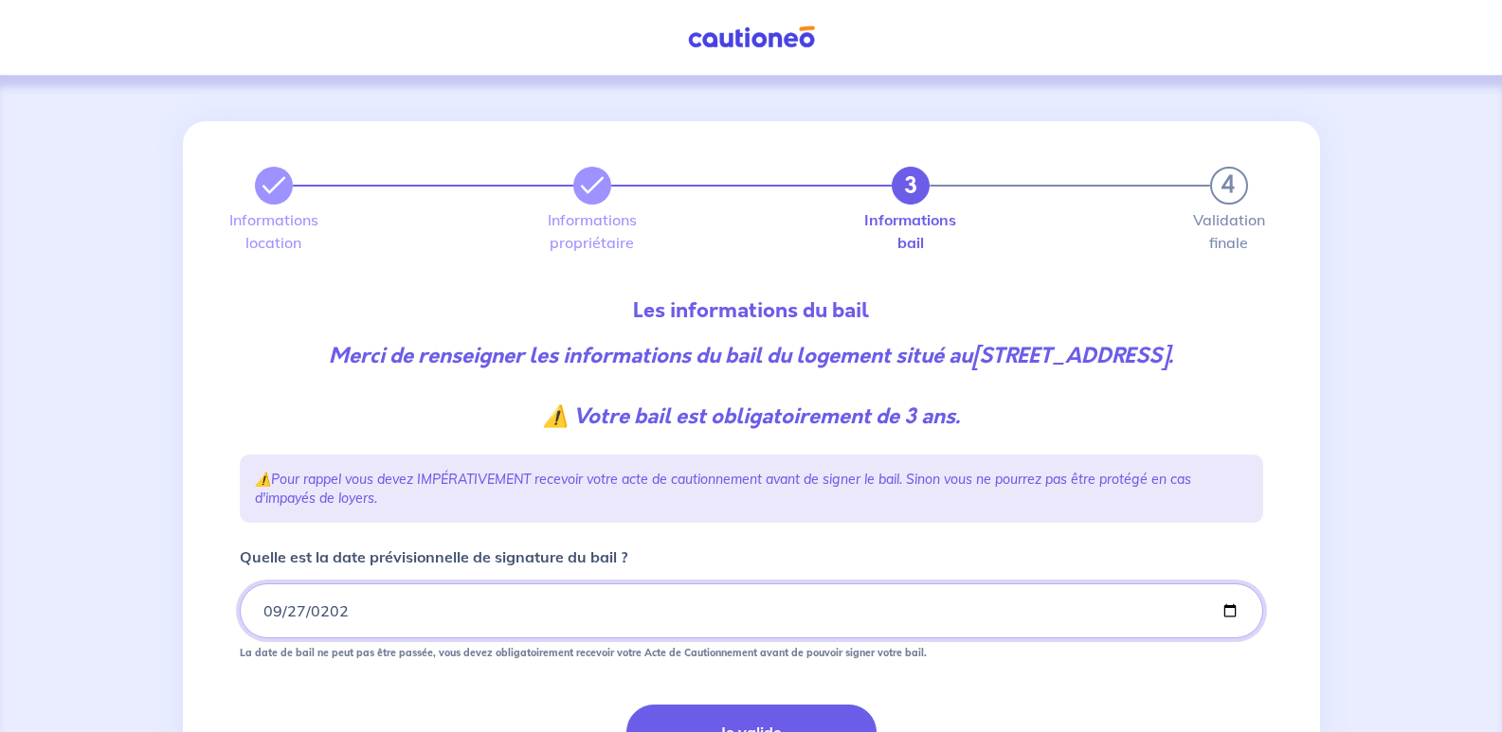
scroll to position [181, 0]
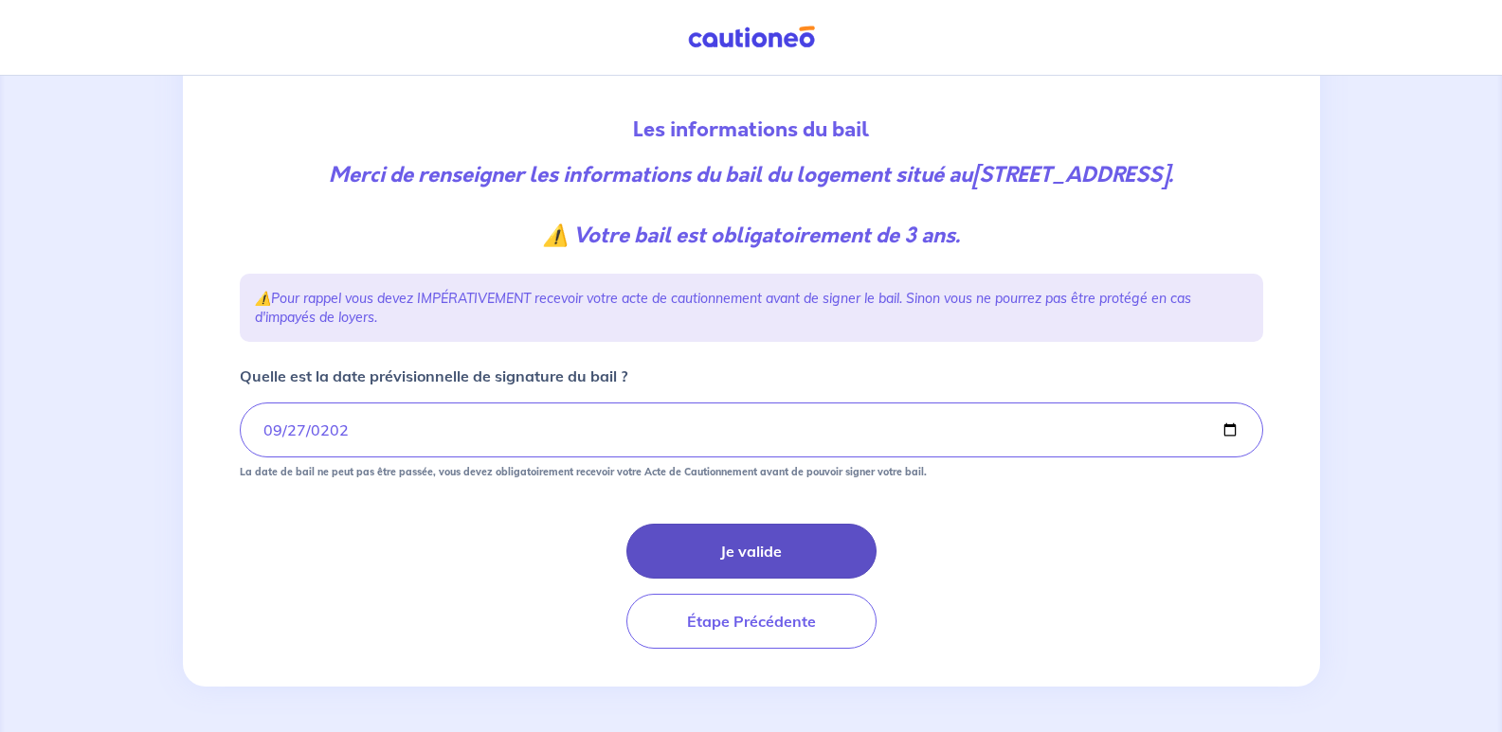
click at [747, 551] on button "Je valide" at bounding box center [751, 551] width 250 height 55
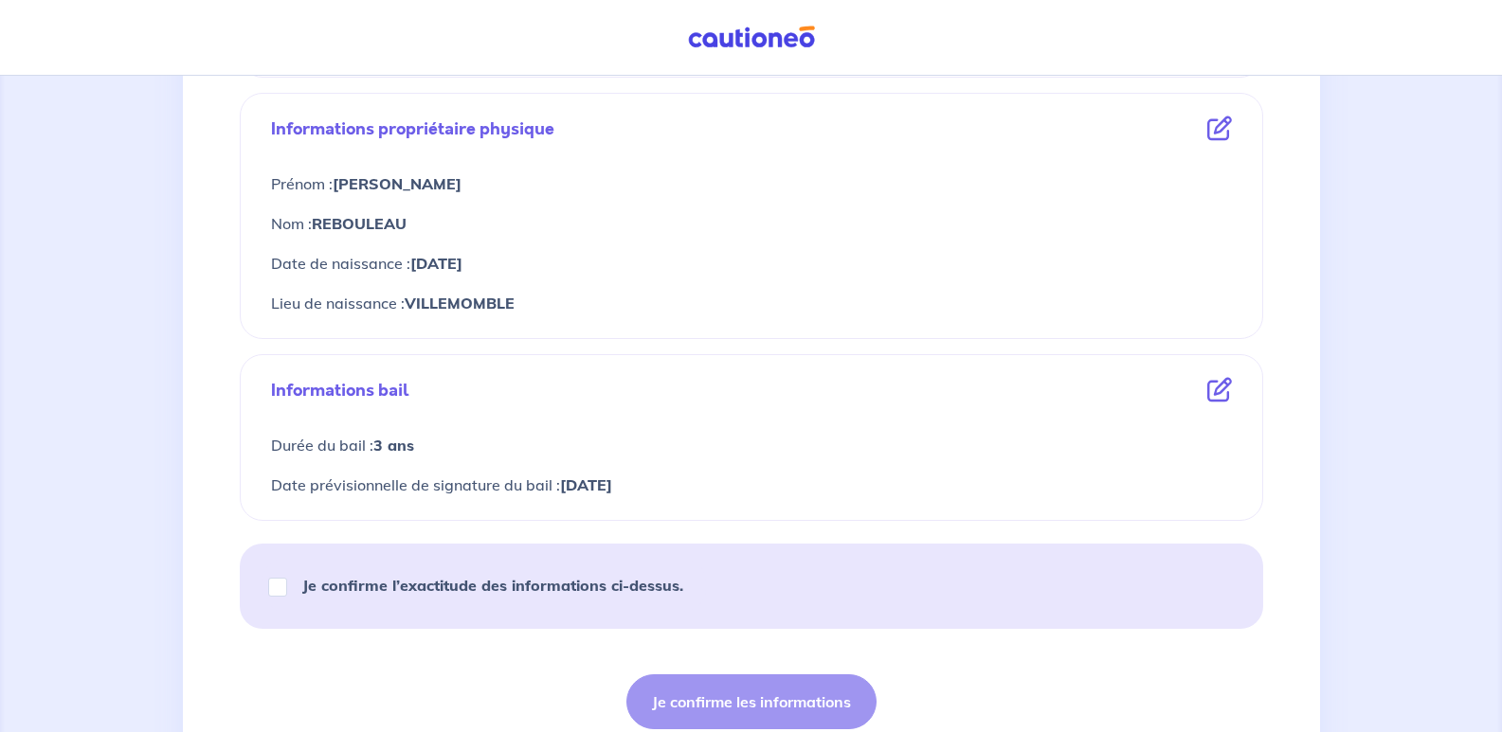
scroll to position [758, 0]
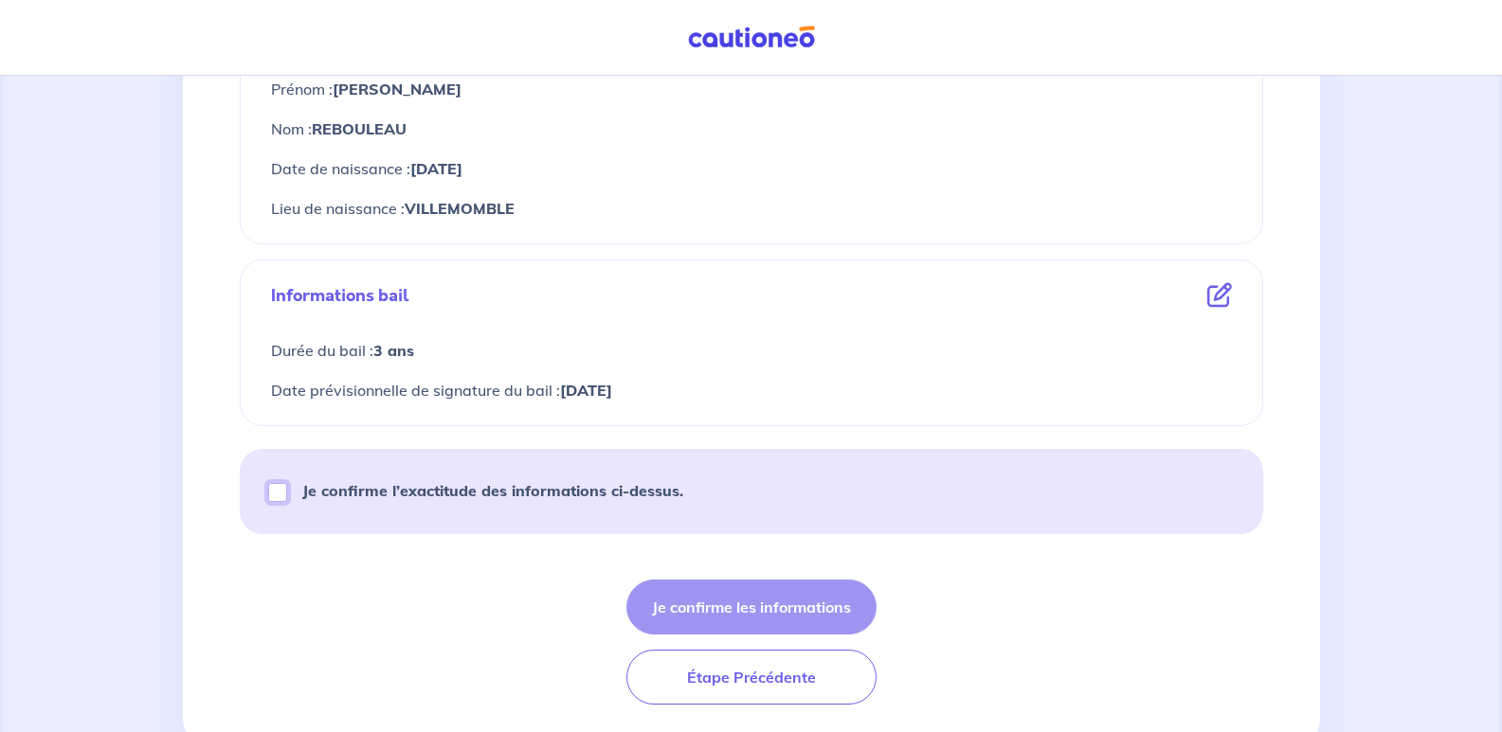
click at [283, 492] on input "Je confirme l’exactitude des informations ci-dessus." at bounding box center [277, 492] width 19 height 19
checkbox input "true"
click at [793, 603] on button "Je confirme les informations" at bounding box center [751, 607] width 250 height 55
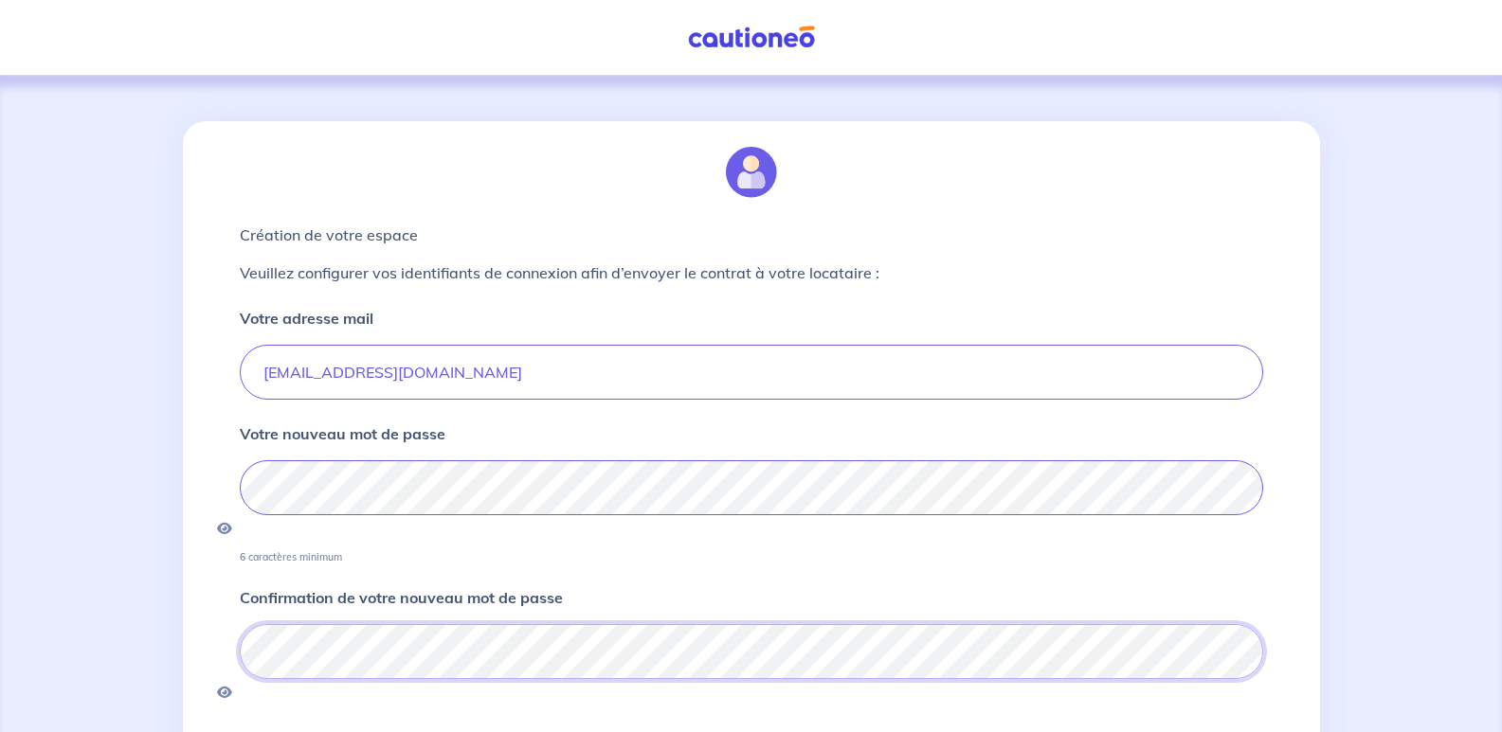
scroll to position [198, 0]
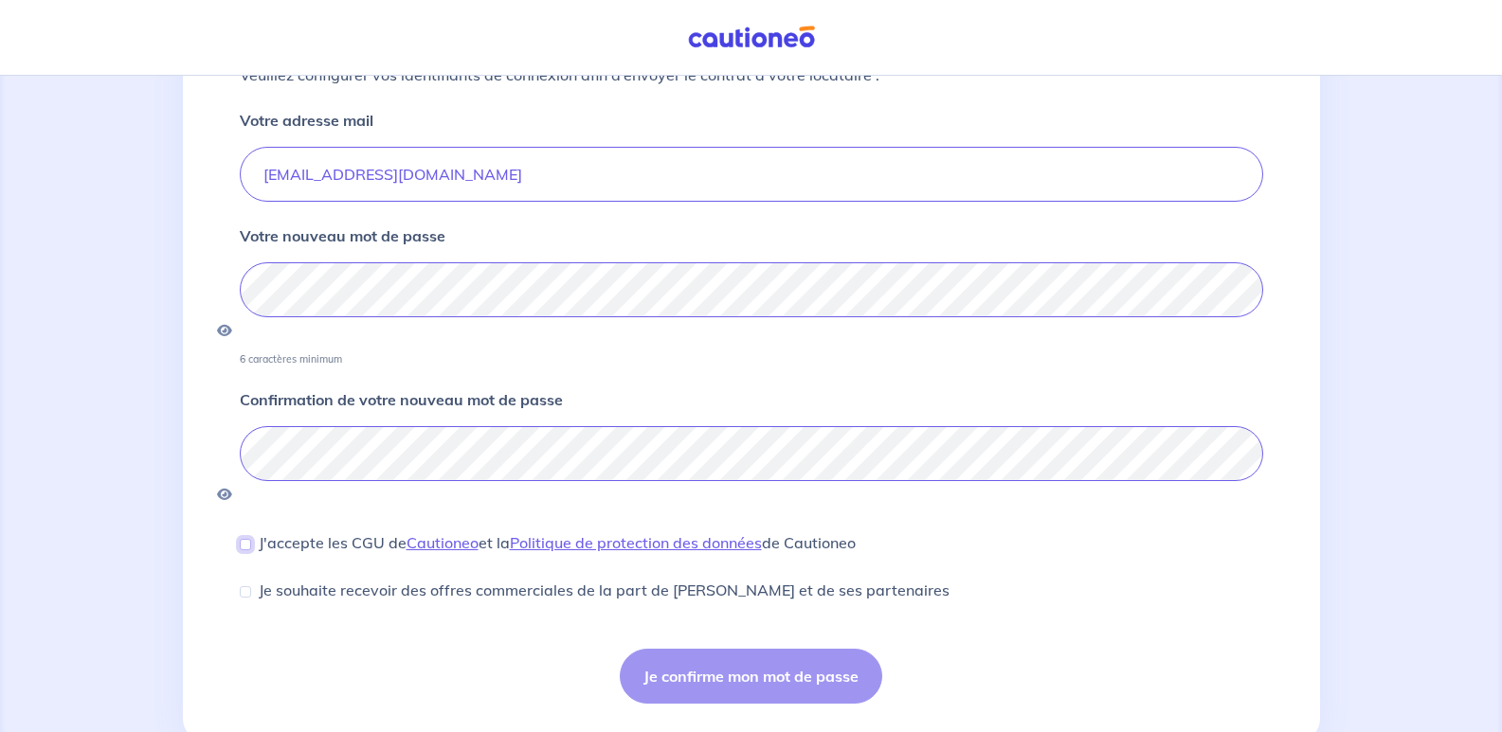
click at [245, 539] on input "J'accepte les CGU de [PERSON_NAME] et la Politique de protection des données de…" at bounding box center [245, 544] width 11 height 11
checkbox input "true"
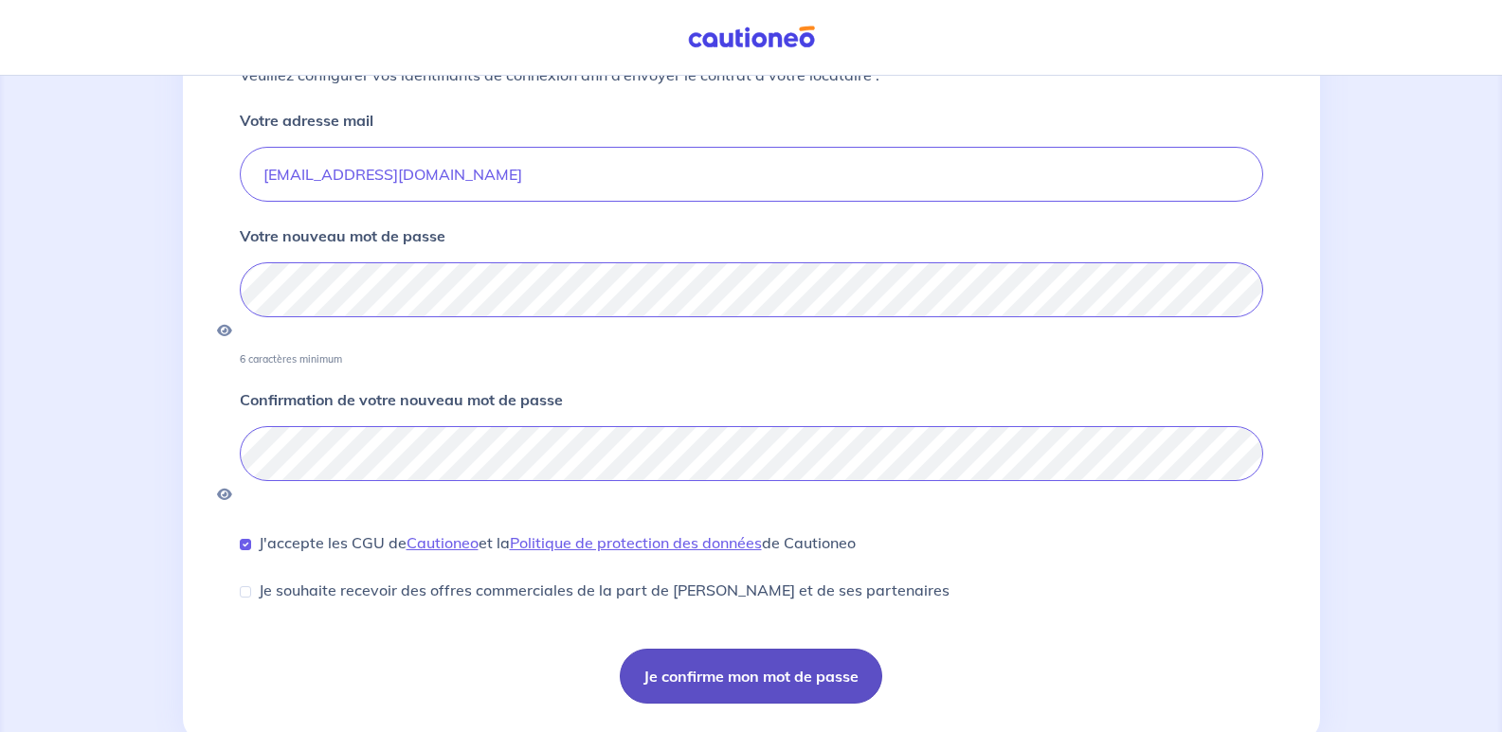
click at [764, 649] on button "Je confirme mon mot de passe" at bounding box center [751, 676] width 262 height 55
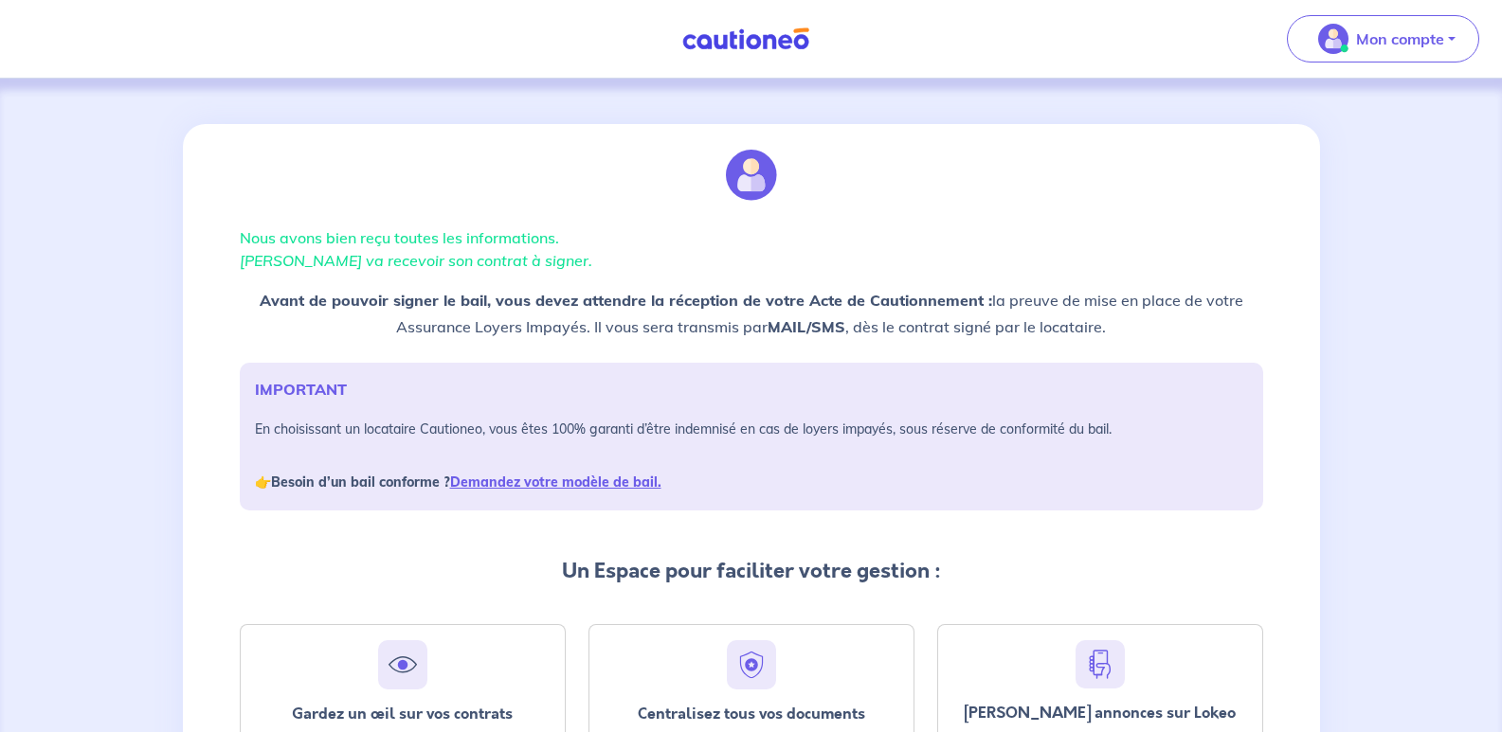
scroll to position [253, 0]
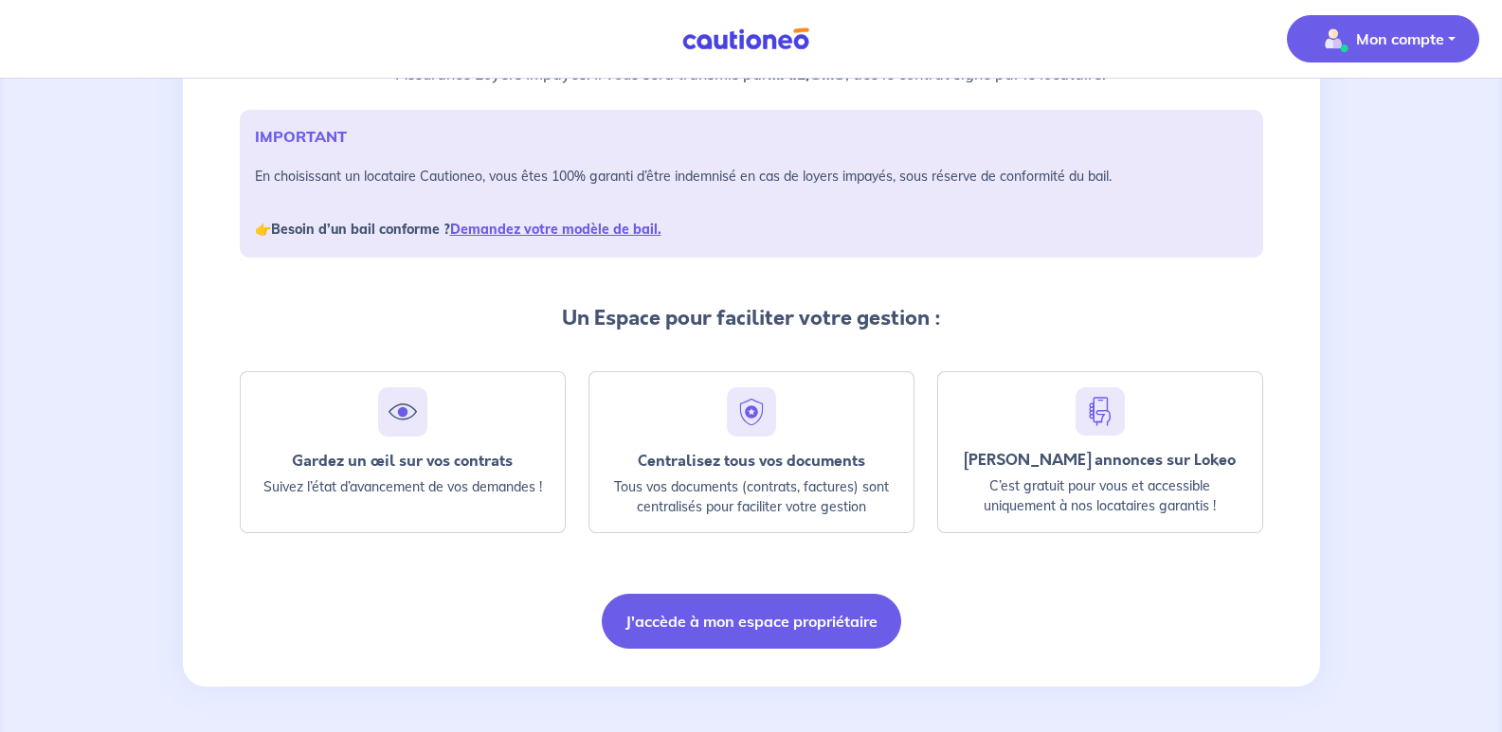
drag, startPoint x: 1436, startPoint y: 38, endPoint x: 1428, endPoint y: 53, distance: 17.4
click at [1437, 38] on p "Mon compte" at bounding box center [1400, 38] width 88 height 23
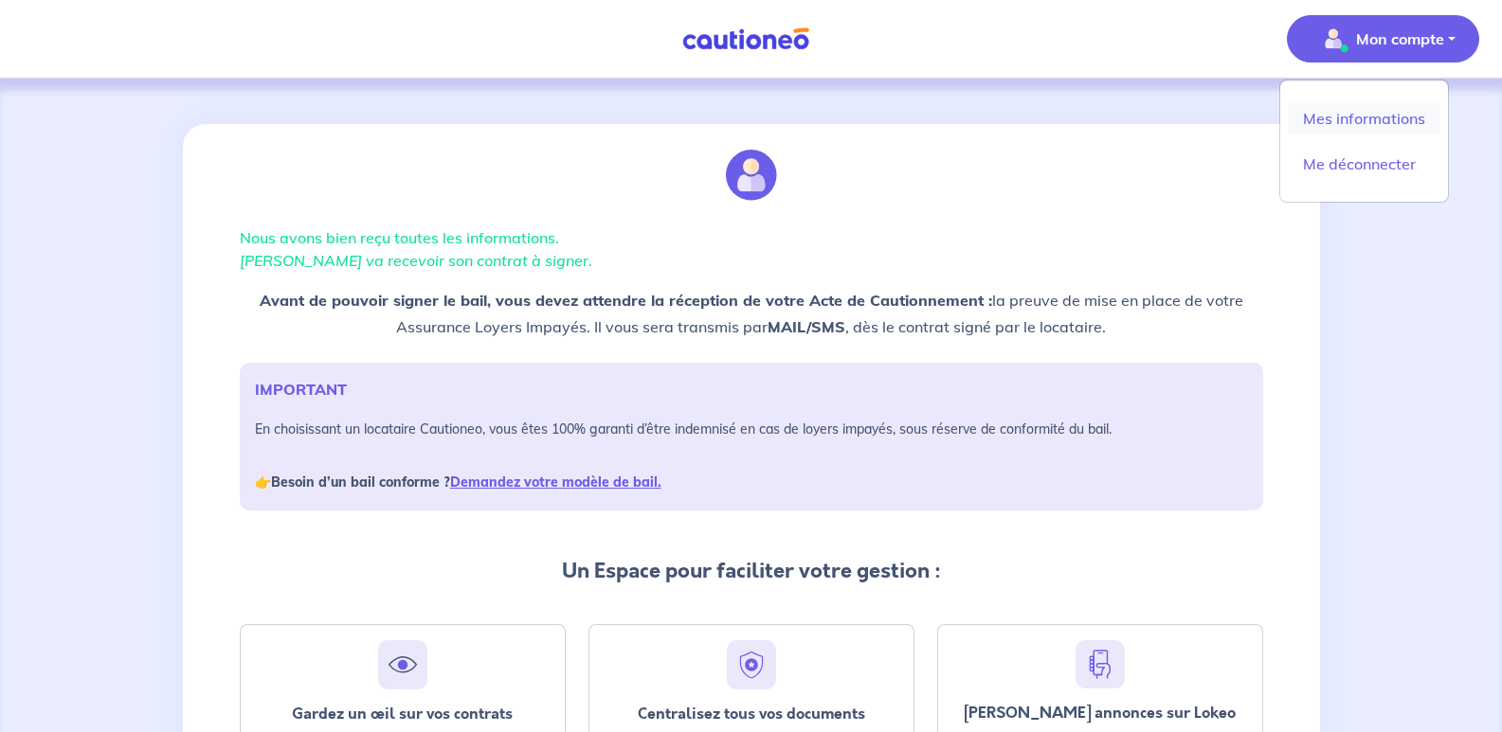
click at [1374, 122] on link "Mes informations" at bounding box center [1363, 118] width 153 height 30
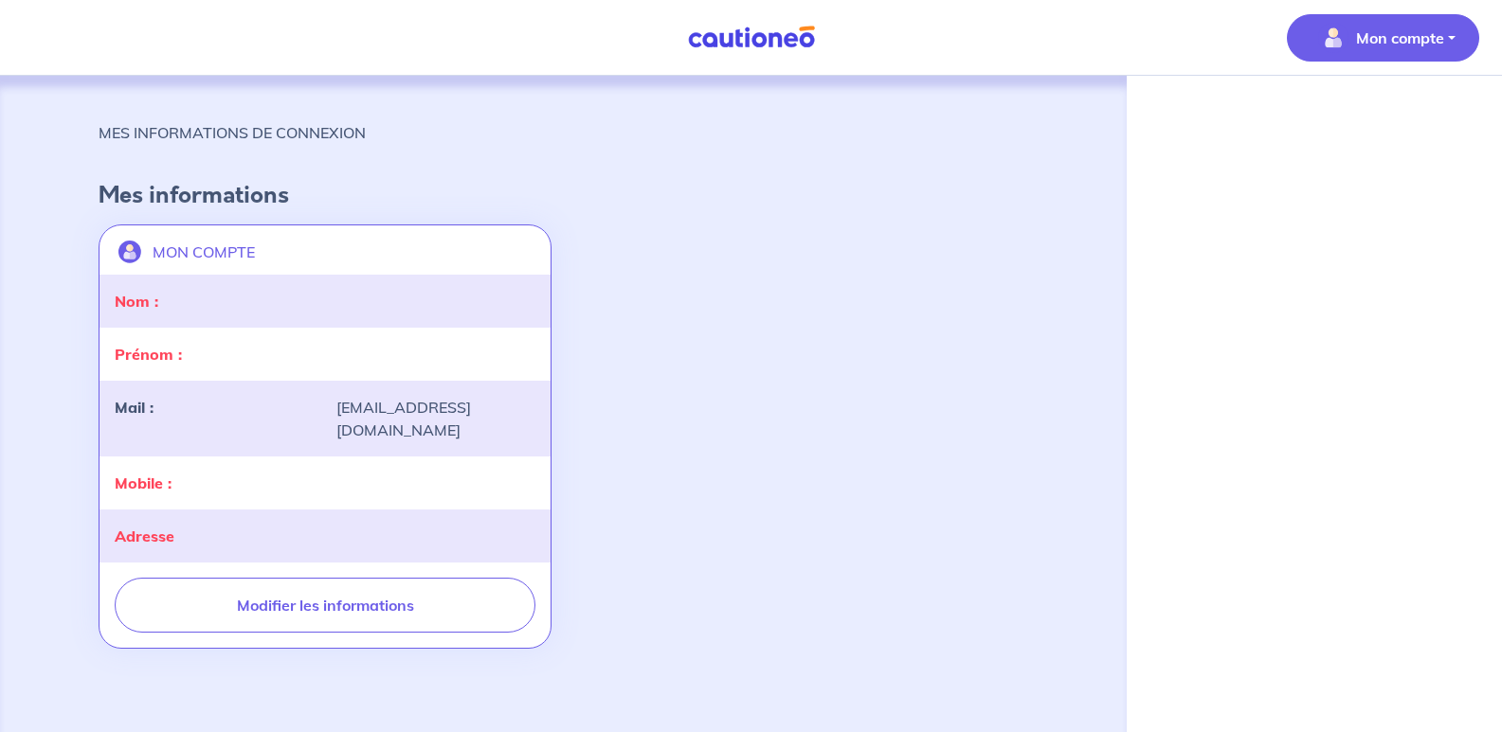
select select "FR"
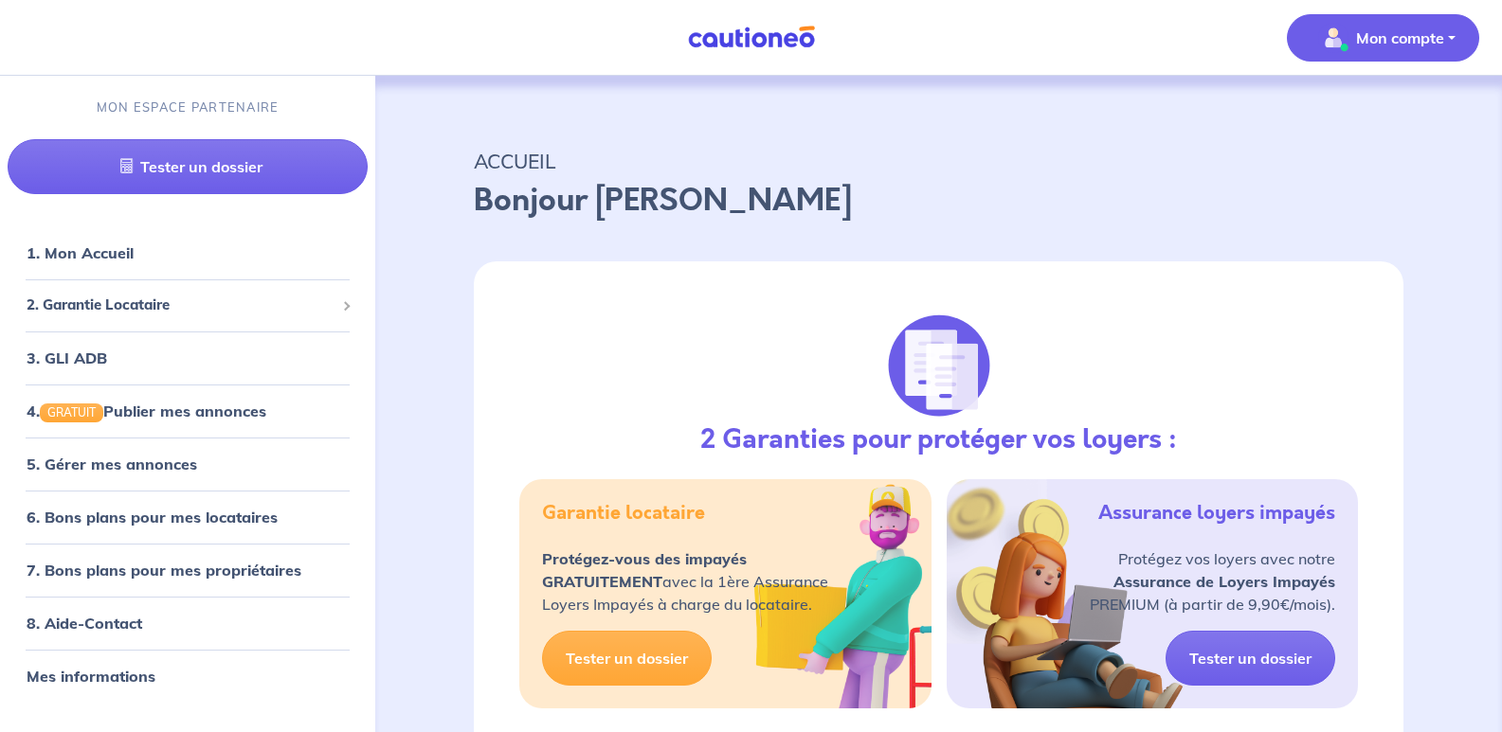
click at [1422, 39] on p "Mon compte" at bounding box center [1400, 38] width 88 height 23
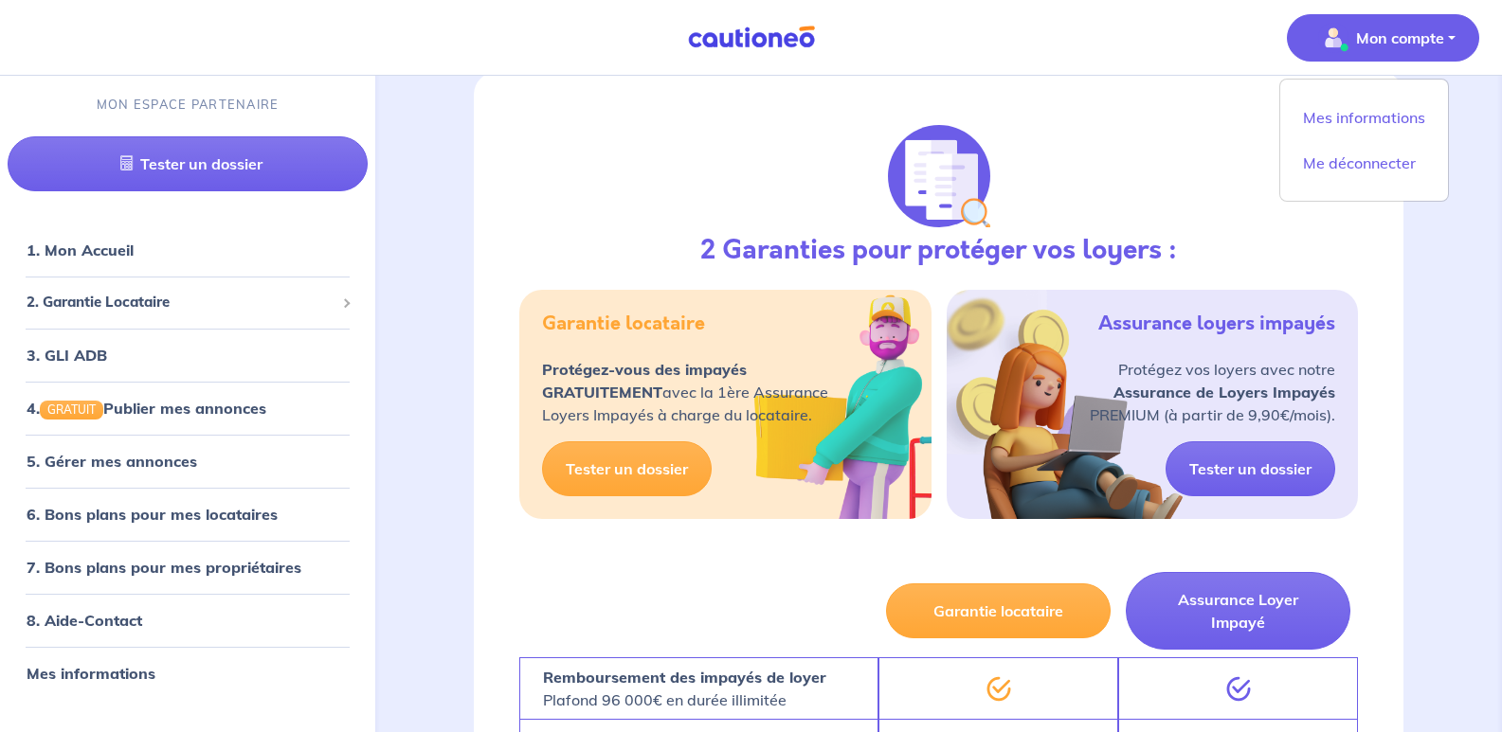
scroll to position [284, 0]
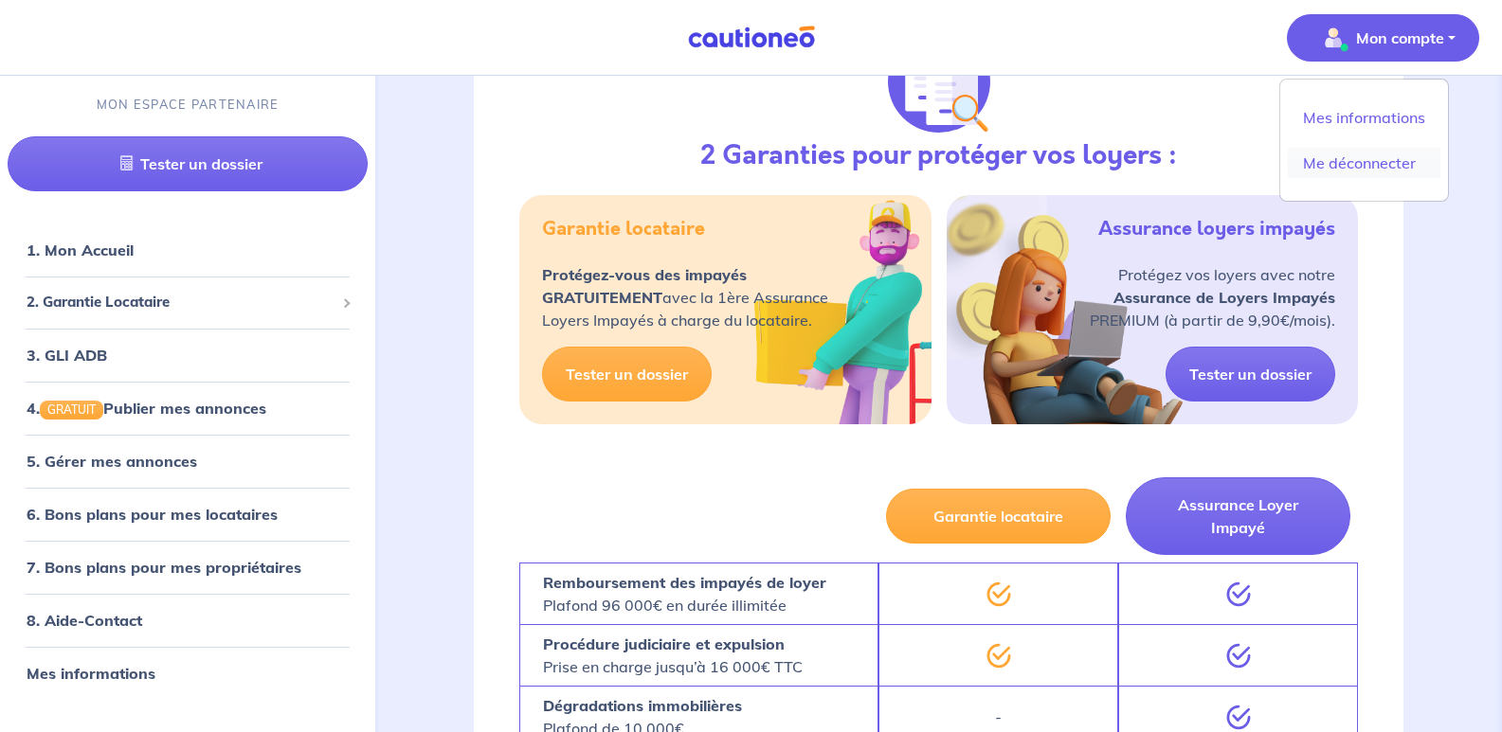
click at [1383, 162] on link "Me déconnecter" at bounding box center [1363, 163] width 153 height 30
